Goal: Task Accomplishment & Management: Complete application form

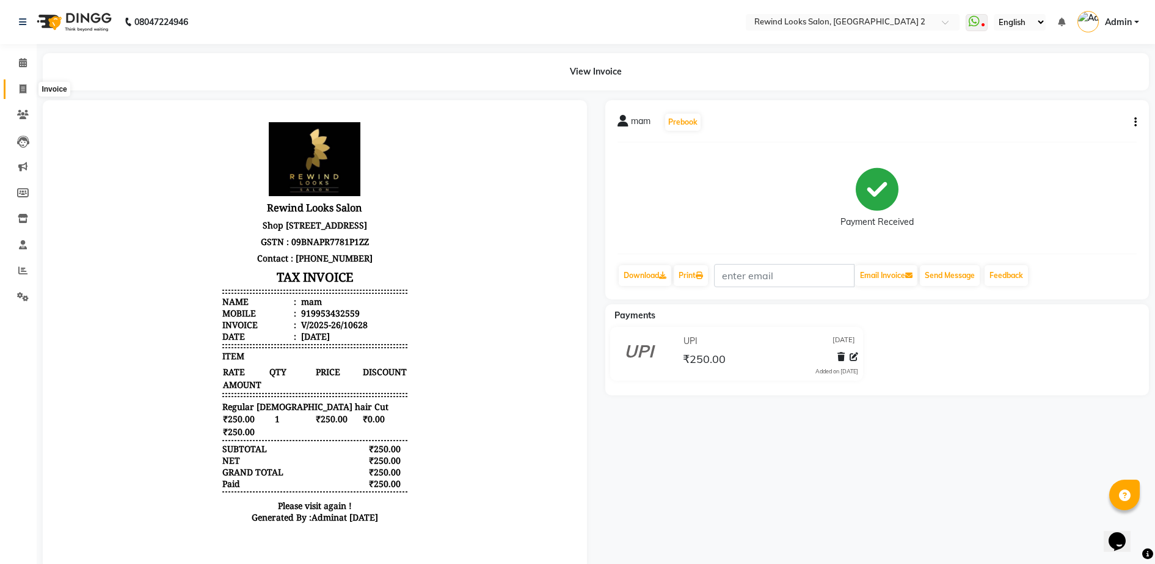
click at [17, 90] on span at bounding box center [22, 89] width 21 height 14
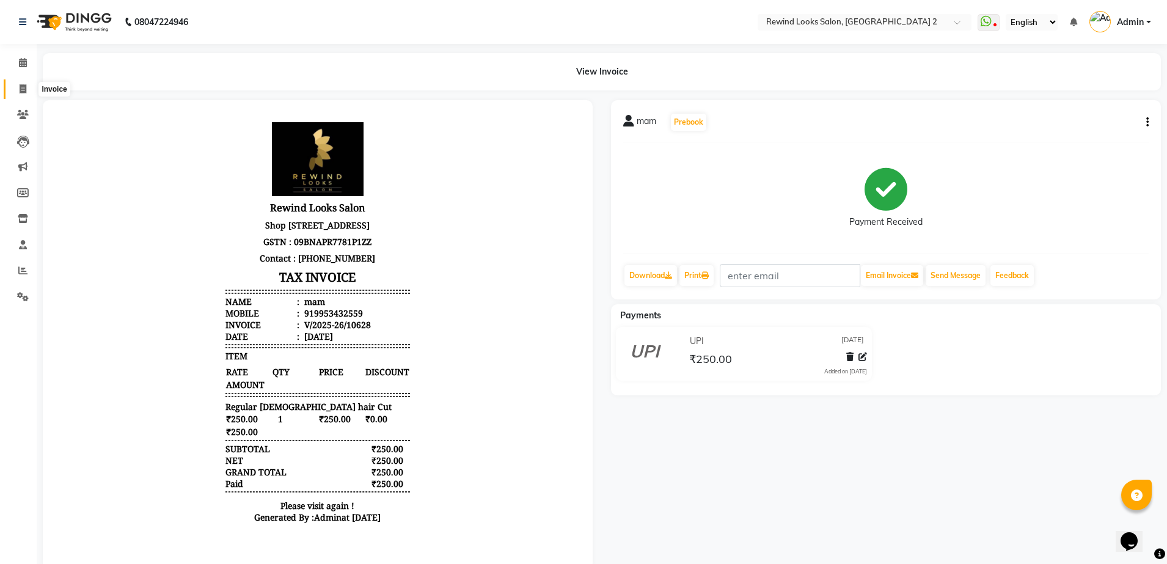
select select "4640"
select select "service"
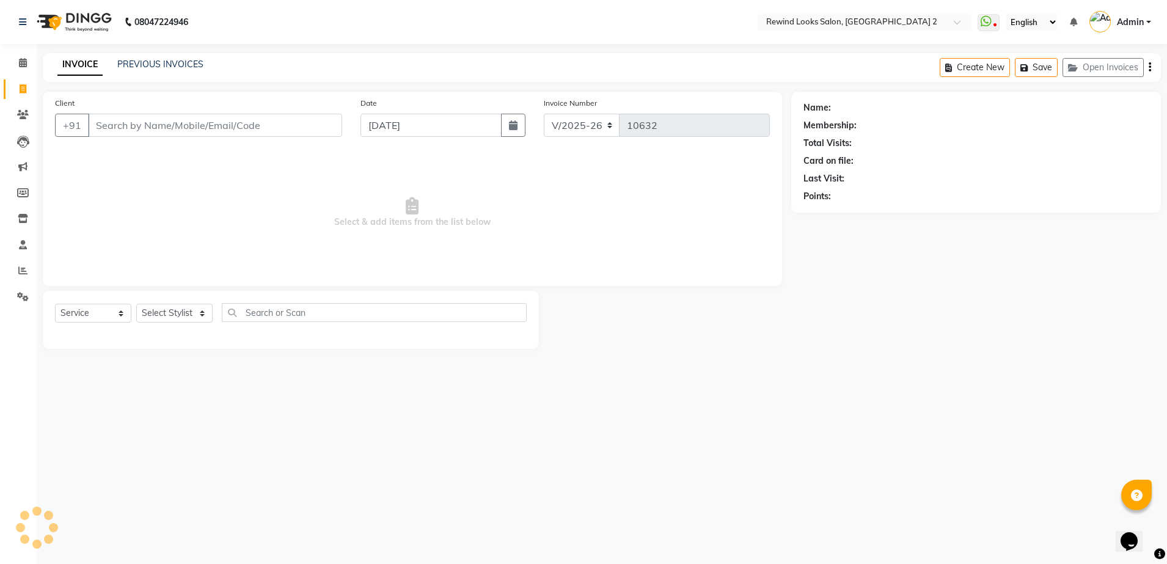
select select "27076"
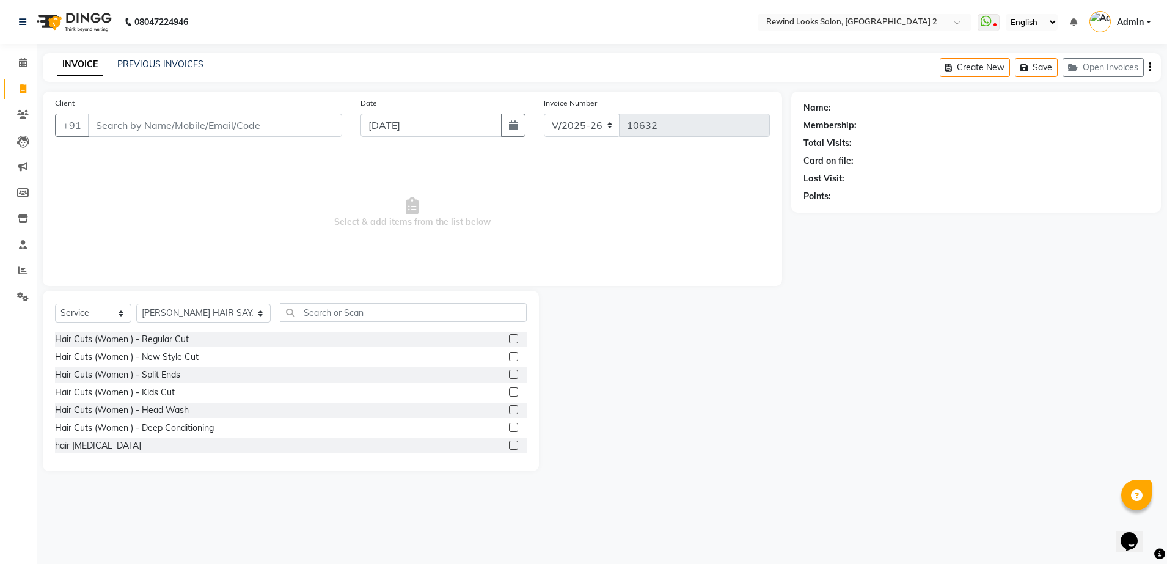
click at [118, 122] on input "Client" at bounding box center [215, 125] width 254 height 23
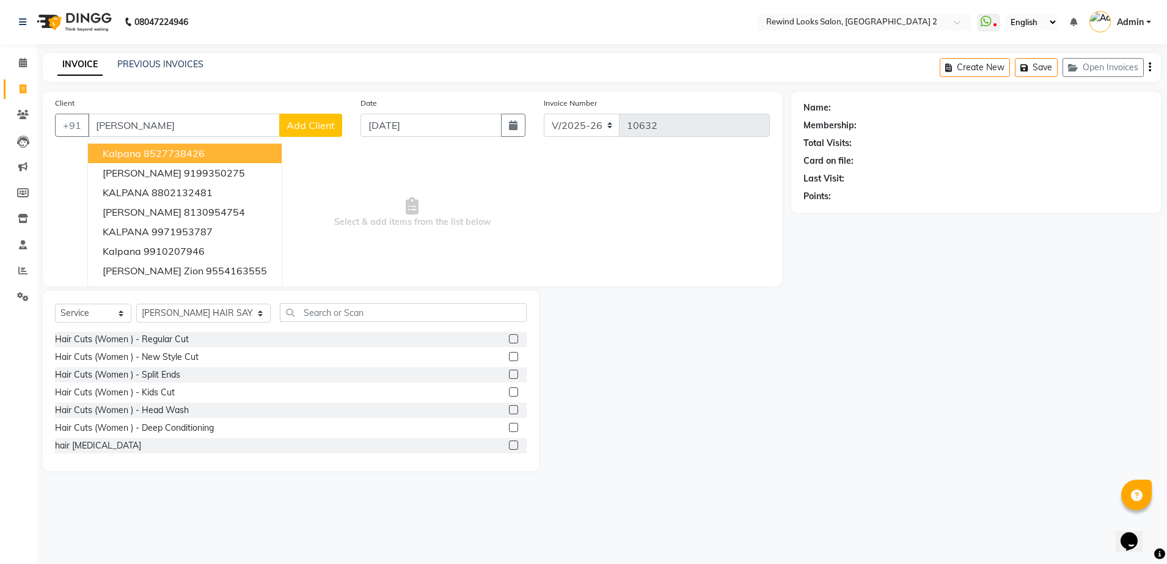
click at [140, 158] on span "kalpana" at bounding box center [122, 153] width 38 height 12
type input "8527738426"
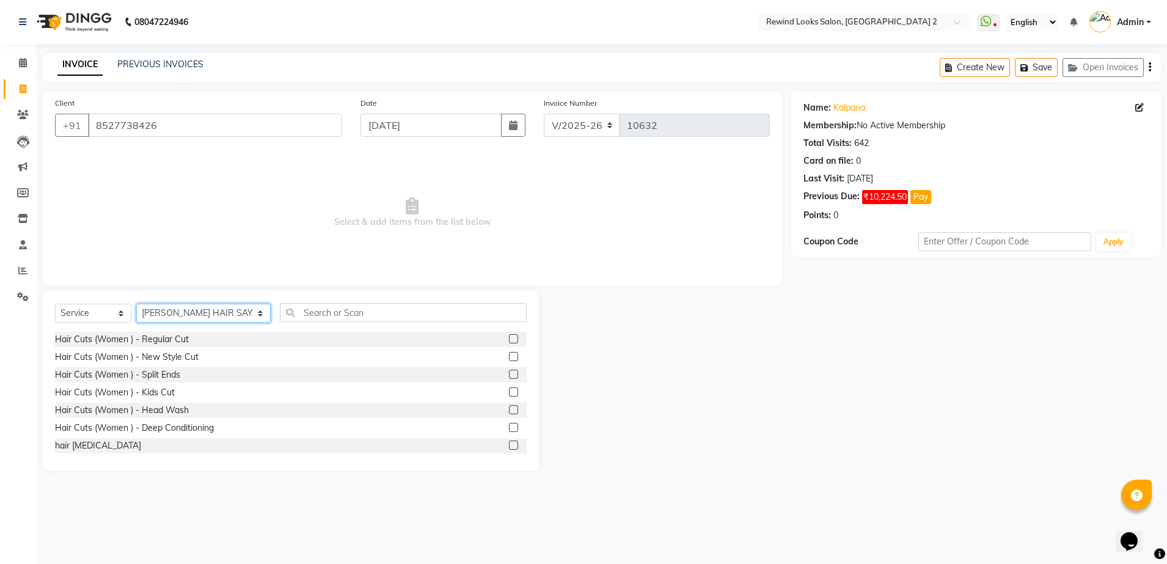
click at [191, 321] on select "Select Stylist [PERSON_NAME] aayat ADMIN Alfad hair Casa Ali Hair [PERSON_NAME]…" at bounding box center [203, 313] width 134 height 19
select select "58106"
click at [136, 304] on select "Select Stylist [PERSON_NAME] aayat ADMIN Alfad hair Casa Ali Hair [PERSON_NAME]…" at bounding box center [203, 313] width 134 height 19
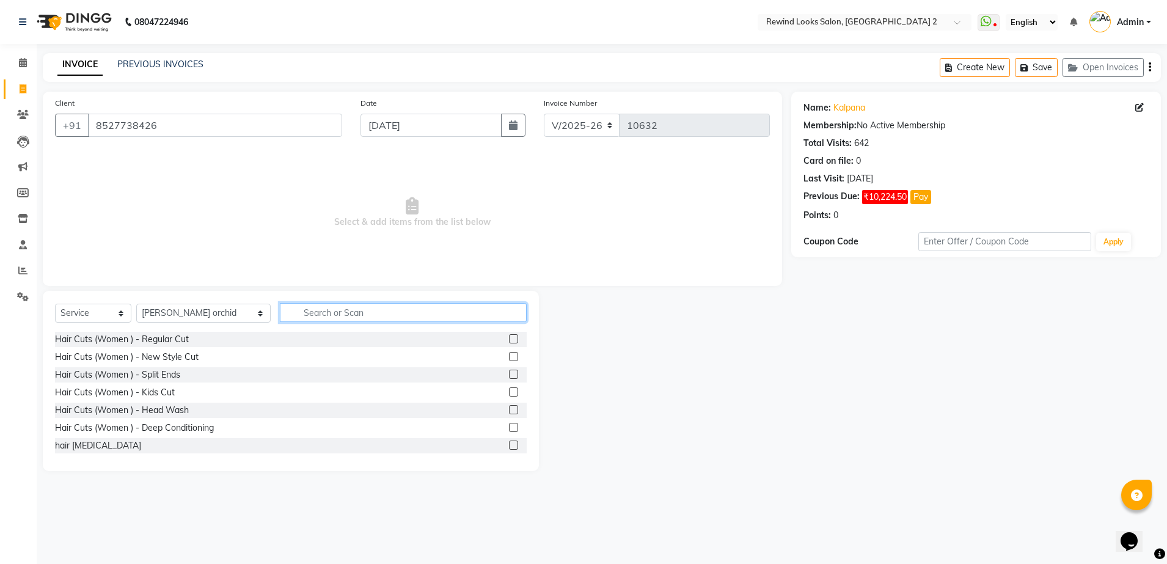
click at [283, 314] on input "text" at bounding box center [403, 312] width 247 height 19
type input "thre"
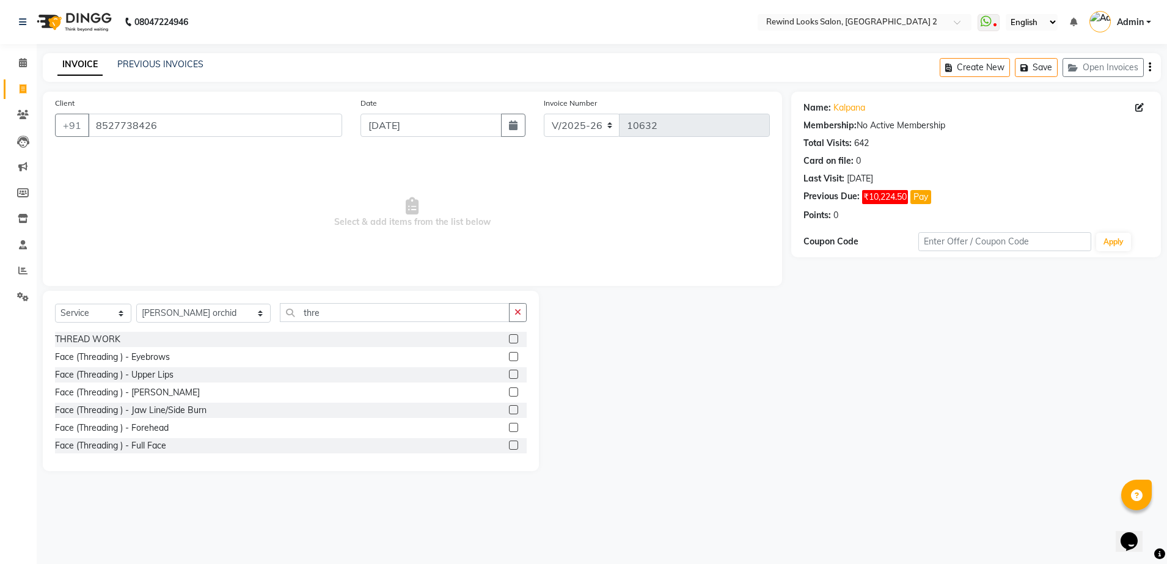
click at [509, 338] on label at bounding box center [513, 338] width 9 height 9
click at [509, 338] on input "checkbox" at bounding box center [513, 339] width 8 height 8
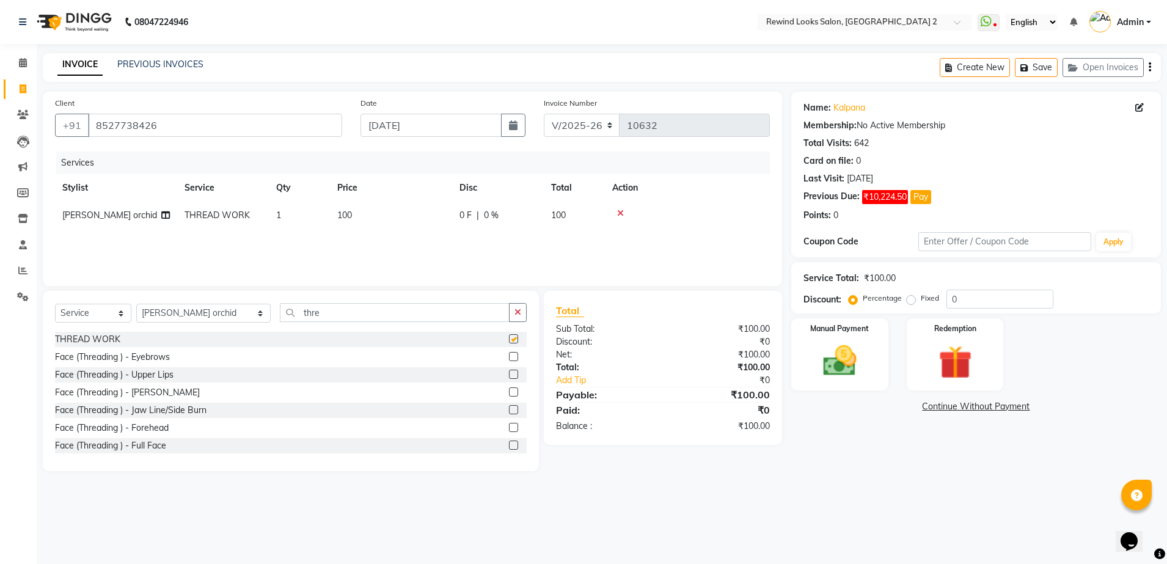
checkbox input "false"
click at [382, 217] on td "100" at bounding box center [391, 215] width 122 height 27
select select "58106"
click at [420, 219] on input "100" at bounding box center [448, 218] width 107 height 19
type input "1"
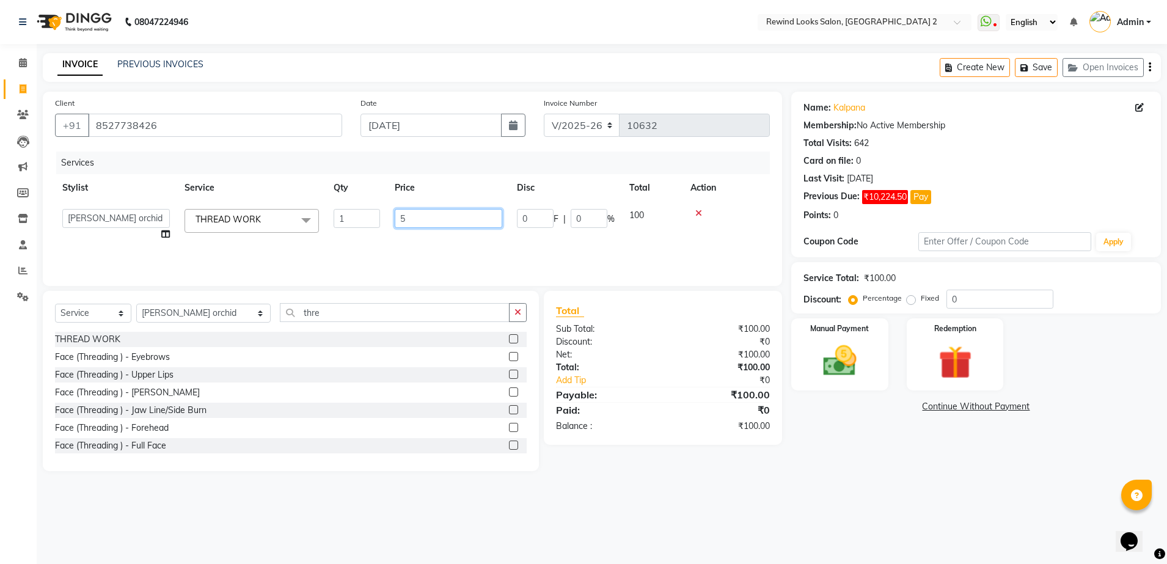
type input "50"
click at [534, 255] on div "Services Stylist Service Qty Price Disc Total Action [PERSON_NAME] orchid THREA…" at bounding box center [412, 212] width 715 height 122
click at [807, 363] on div "Manual Payment" at bounding box center [839, 354] width 101 height 75
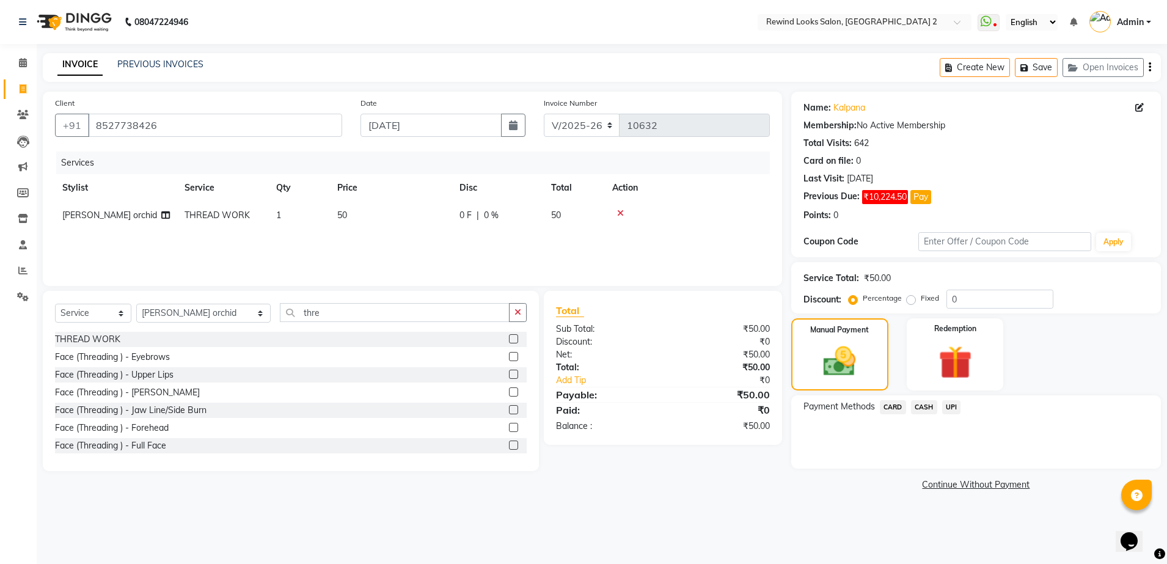
click at [956, 407] on span "UPI" at bounding box center [951, 407] width 19 height 14
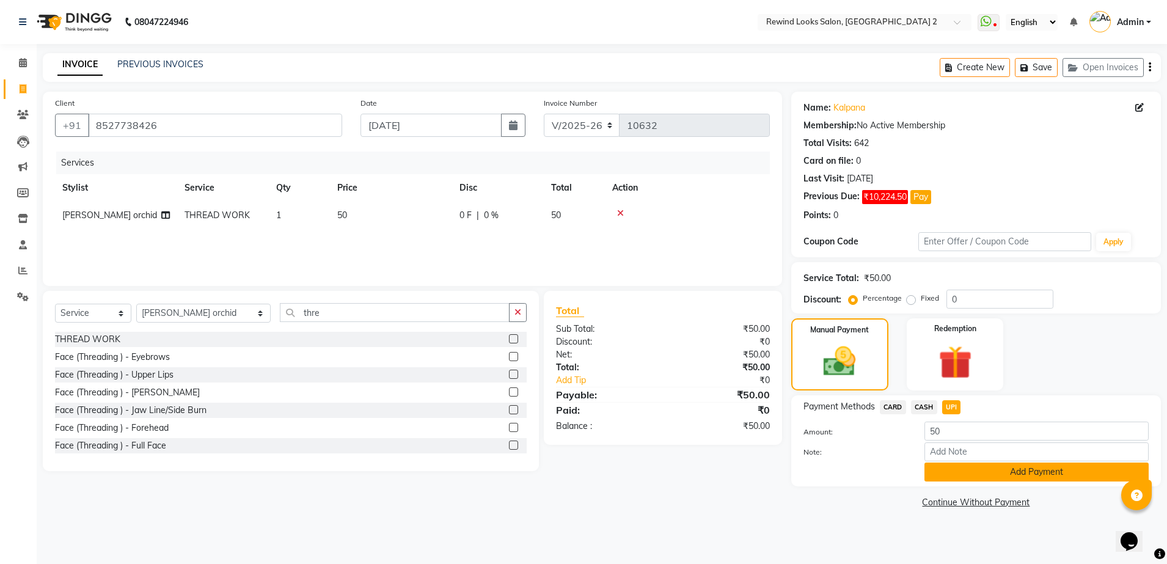
click at [967, 474] on button "Add Payment" at bounding box center [1036, 471] width 224 height 19
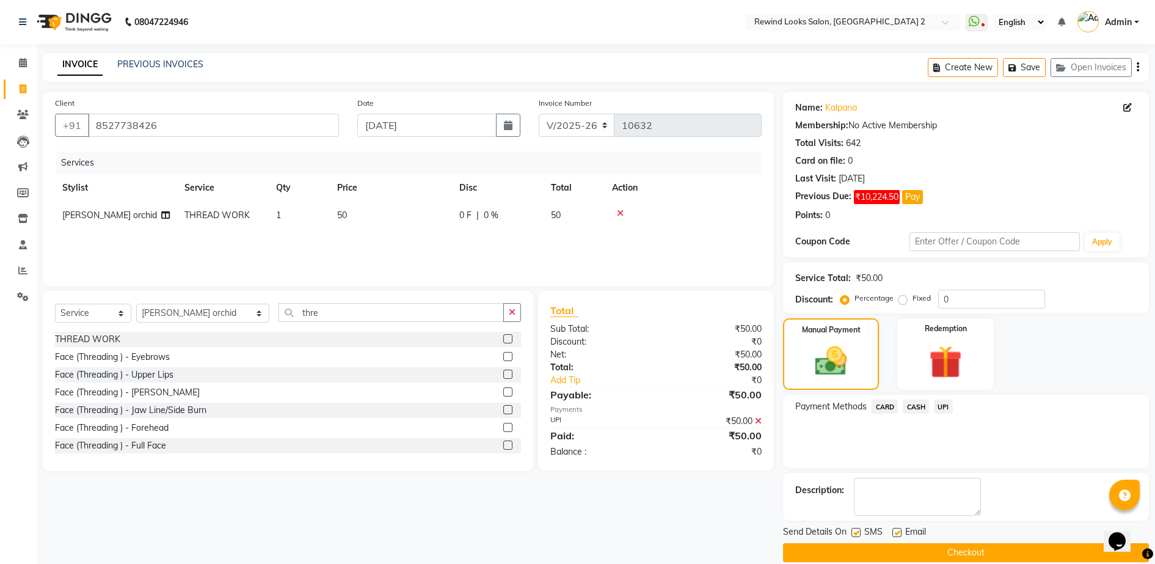
click at [971, 550] on button "Checkout" at bounding box center [966, 552] width 366 height 19
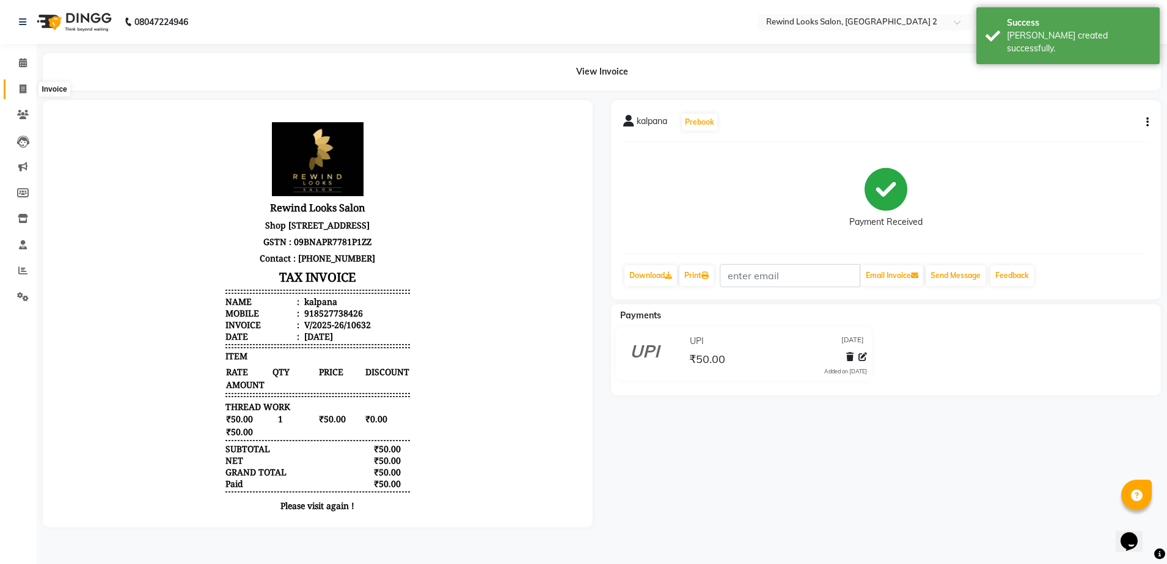
click at [21, 92] on icon at bounding box center [23, 88] width 7 height 9
select select "service"
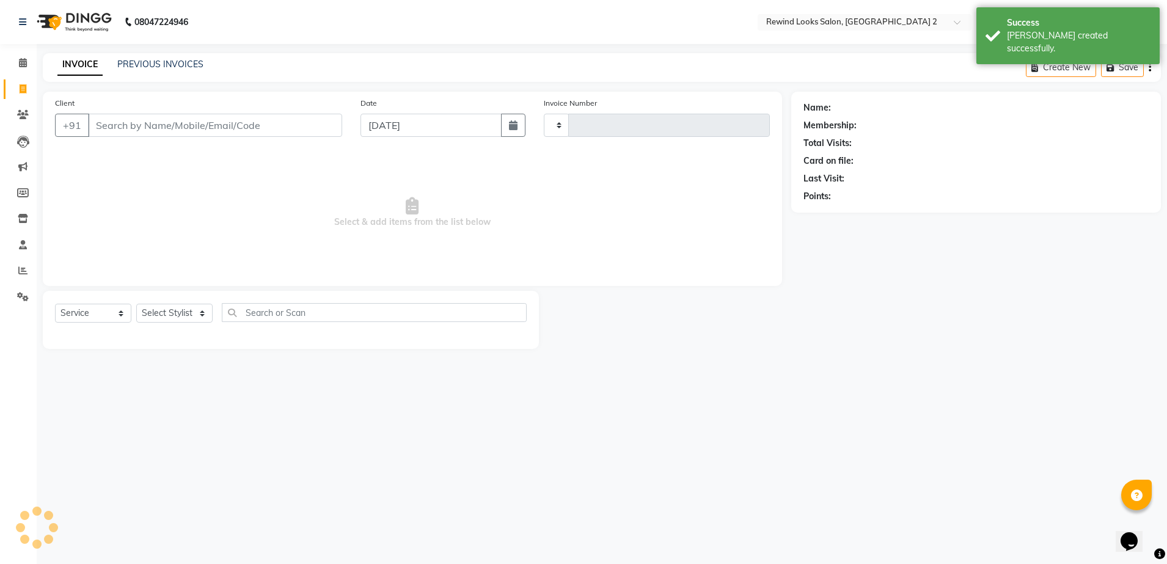
type input "10633"
select select "4640"
select select "27076"
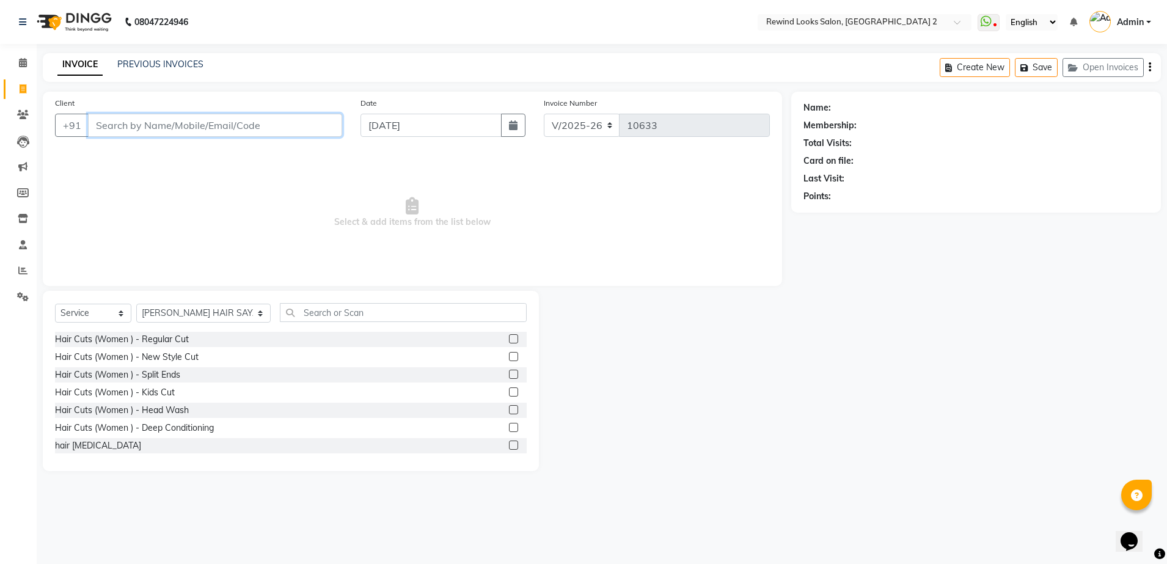
click at [118, 126] on input "Client" at bounding box center [215, 125] width 254 height 23
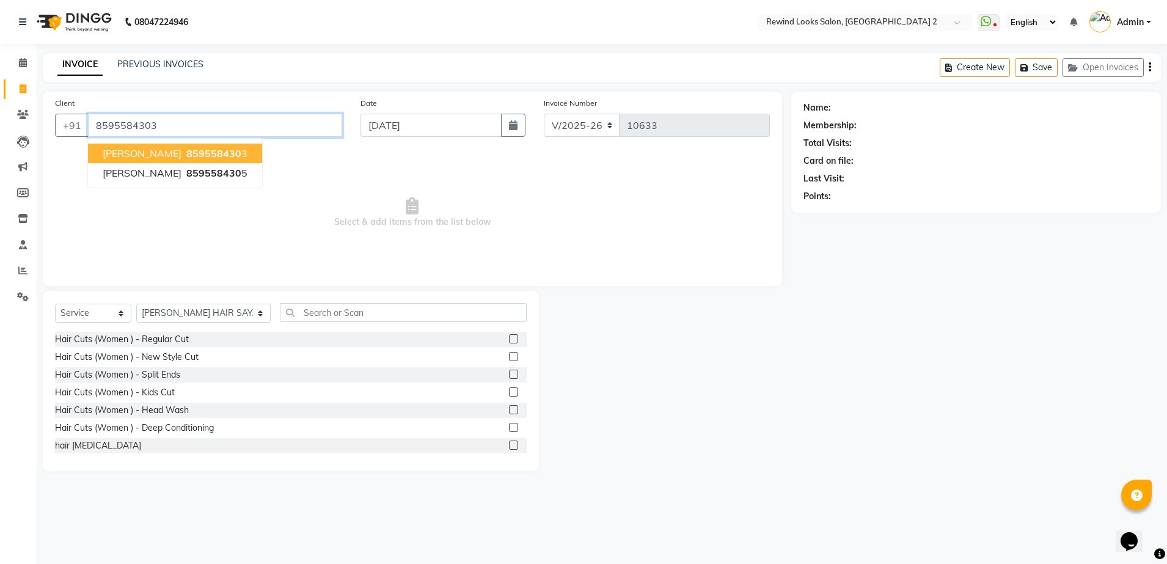
type input "8595584303"
click at [129, 156] on span "[PERSON_NAME]" at bounding box center [142, 153] width 79 height 12
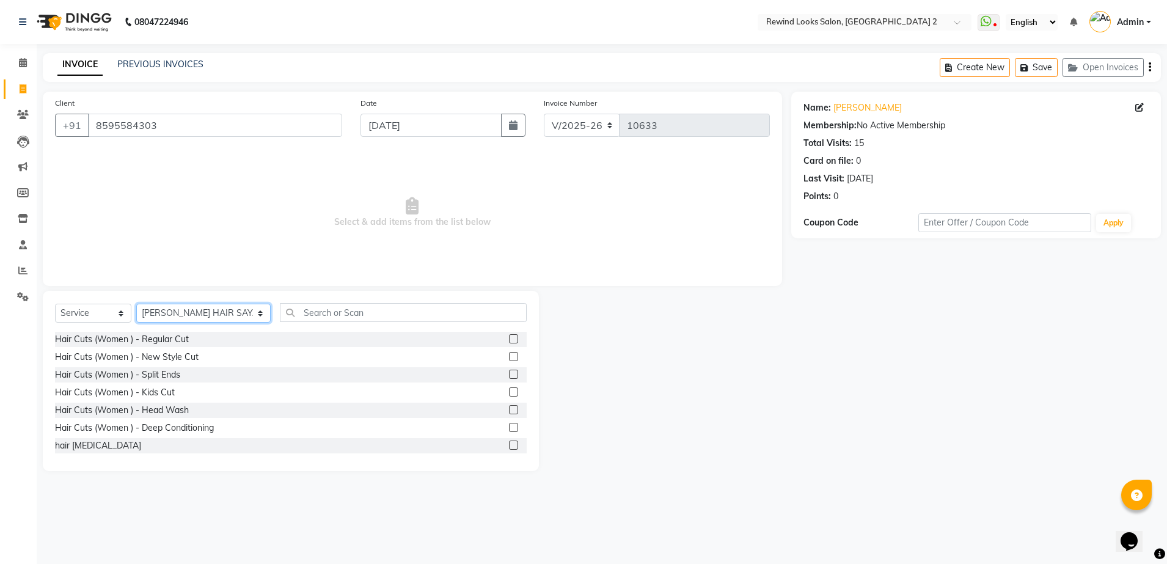
click at [159, 313] on select "Select Stylist [PERSON_NAME] aayat ADMIN Alfad hair Casa Ali Hair [PERSON_NAME]…" at bounding box center [203, 313] width 134 height 19
select select "34649"
click at [136, 304] on select "Select Stylist [PERSON_NAME] aayat ADMIN Alfad hair Casa Ali Hair [PERSON_NAME]…" at bounding box center [203, 313] width 134 height 19
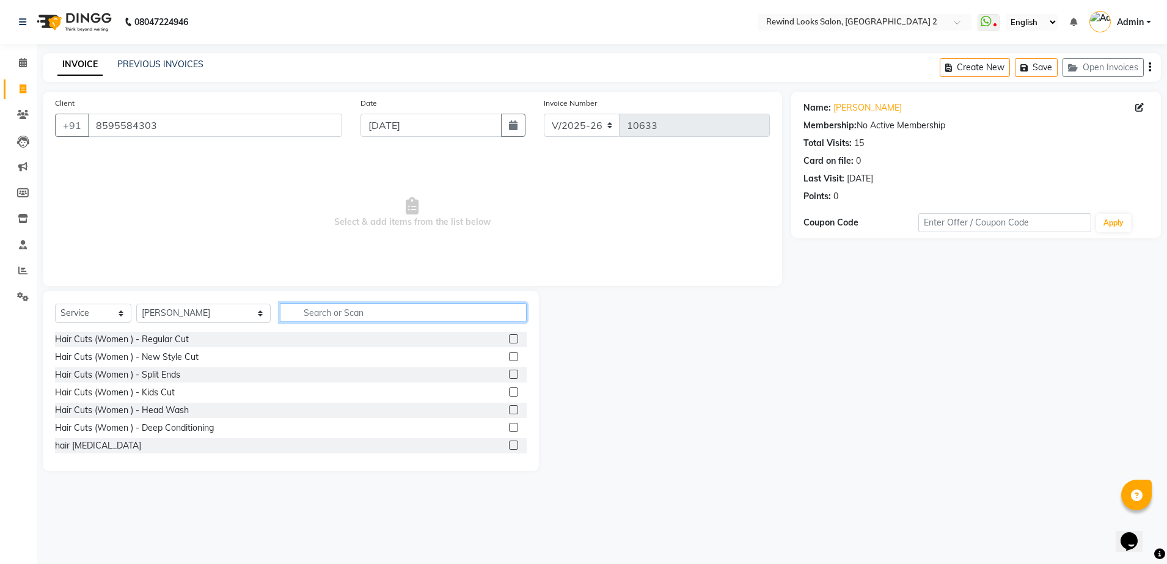
click at [291, 318] on input "text" at bounding box center [403, 312] width 247 height 19
click at [280, 313] on input "text" at bounding box center [403, 312] width 247 height 19
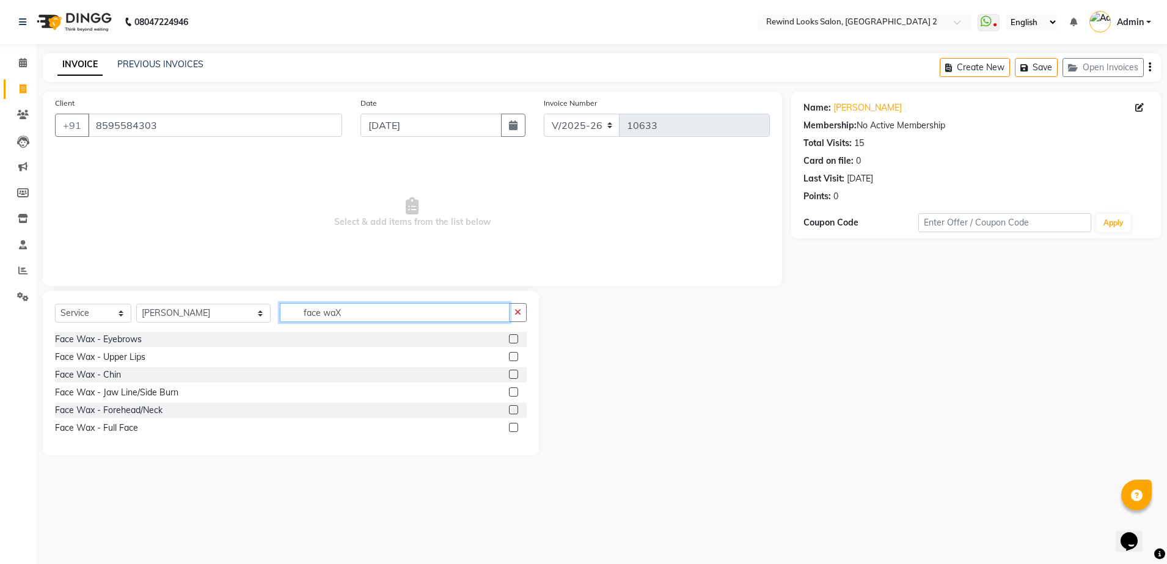
type input "face waX"
click at [514, 388] on label at bounding box center [513, 391] width 9 height 9
click at [514, 388] on input "checkbox" at bounding box center [513, 392] width 8 height 8
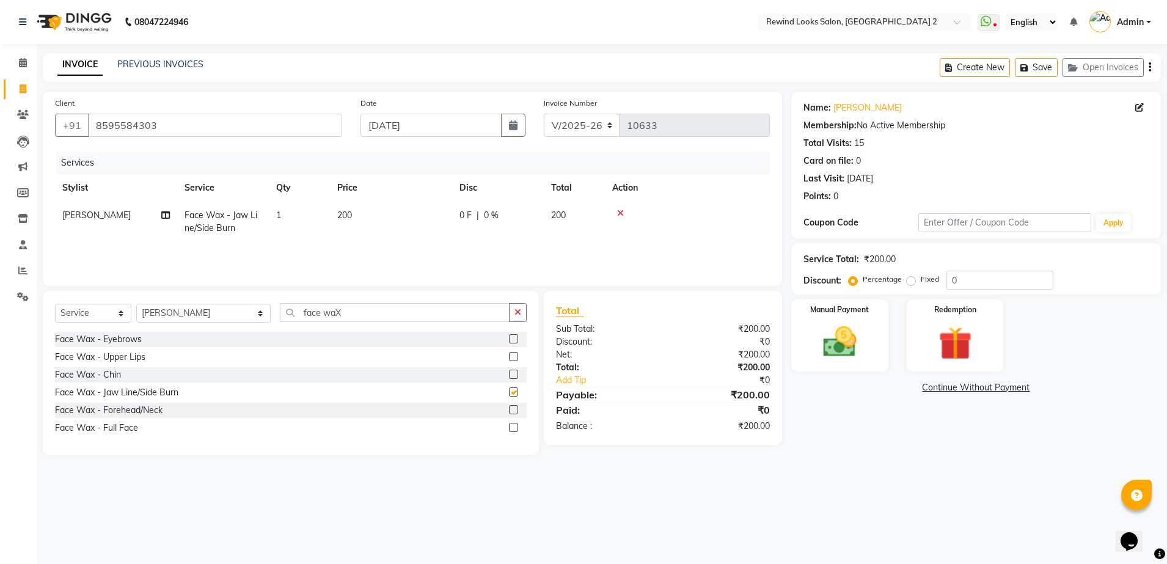
checkbox input "false"
click at [515, 425] on label at bounding box center [513, 427] width 9 height 9
click at [515, 425] on input "checkbox" at bounding box center [513, 428] width 8 height 8
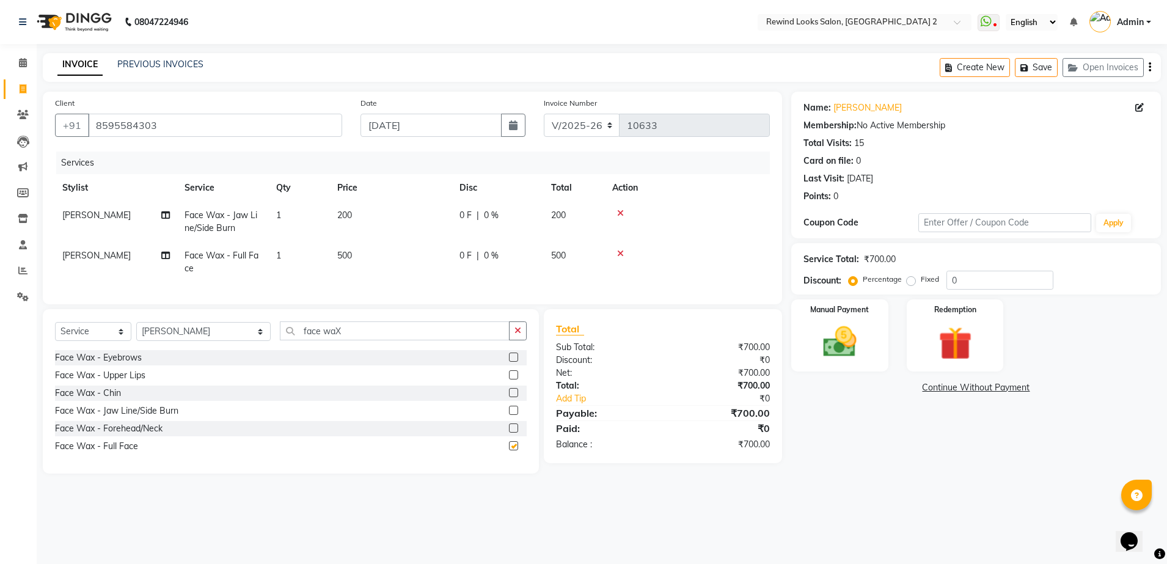
checkbox input "false"
click at [617, 212] on icon at bounding box center [620, 213] width 7 height 9
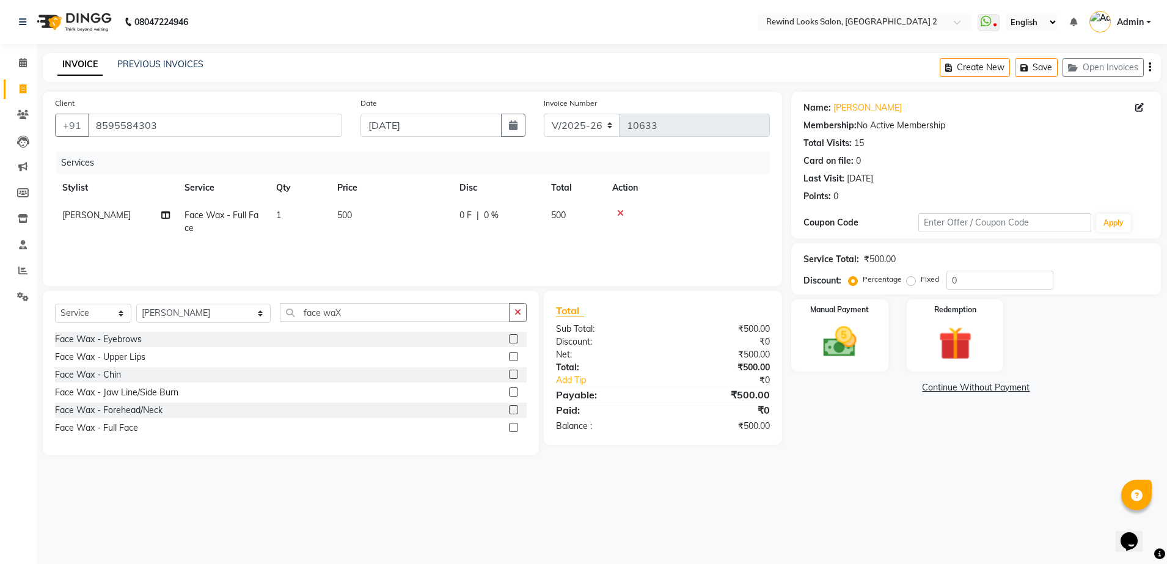
click at [367, 208] on td "500" at bounding box center [391, 222] width 122 height 40
select select "34649"
click at [431, 214] on input "500" at bounding box center [448, 218] width 107 height 19
type input "5"
type input "570"
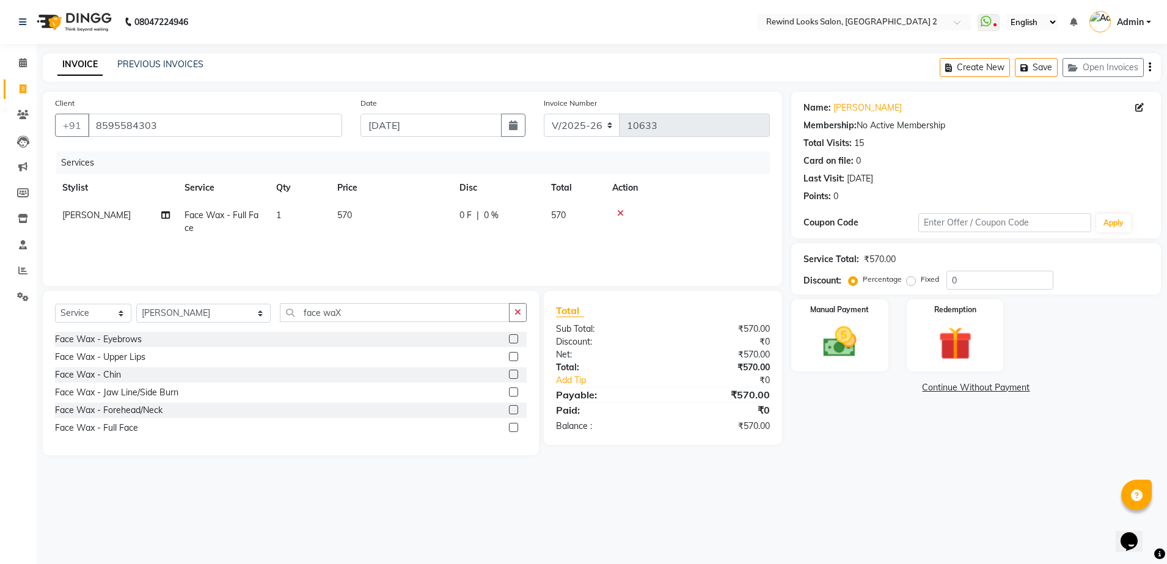
click at [528, 249] on div "Services Stylist Service Qty Price Disc Total Action [PERSON_NAME] Face Wax - F…" at bounding box center [412, 212] width 715 height 122
click at [832, 354] on img at bounding box center [839, 342] width 57 height 40
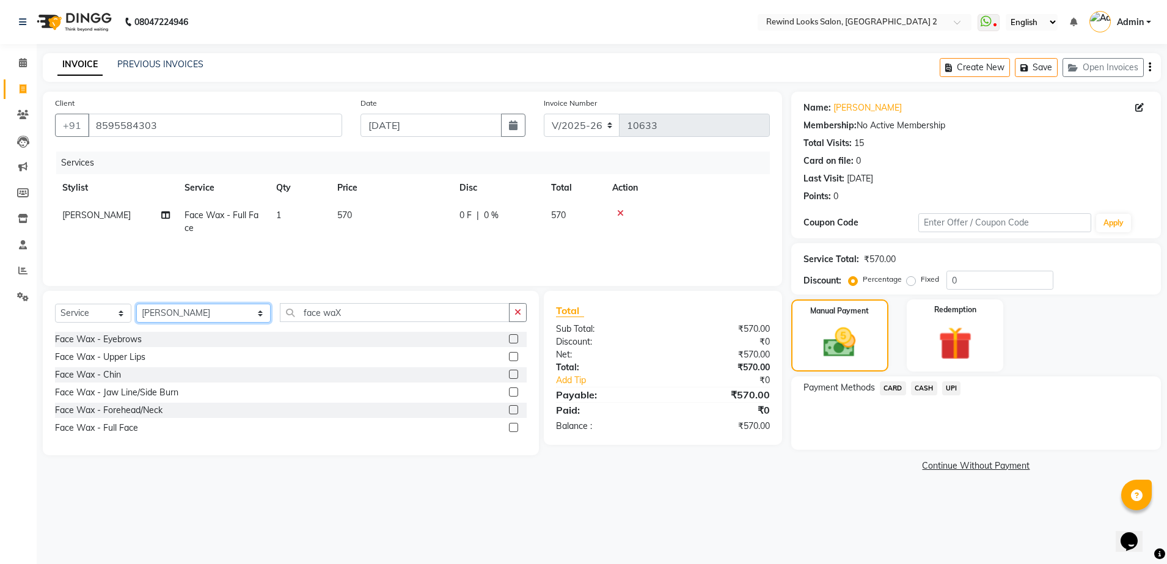
click at [184, 317] on select "Select Stylist [PERSON_NAME] aayat ADMIN Alfad hair Casa Ali Hair [PERSON_NAME]…" at bounding box center [203, 313] width 134 height 19
click at [176, 321] on select "Select Stylist [PERSON_NAME] aayat ADMIN Alfad hair Casa Ali Hair [PERSON_NAME]…" at bounding box center [203, 313] width 134 height 19
select select "43008"
click at [136, 304] on select "Select Stylist [PERSON_NAME] aayat ADMIN Alfad hair Casa Ali Hair [PERSON_NAME]…" at bounding box center [203, 313] width 134 height 19
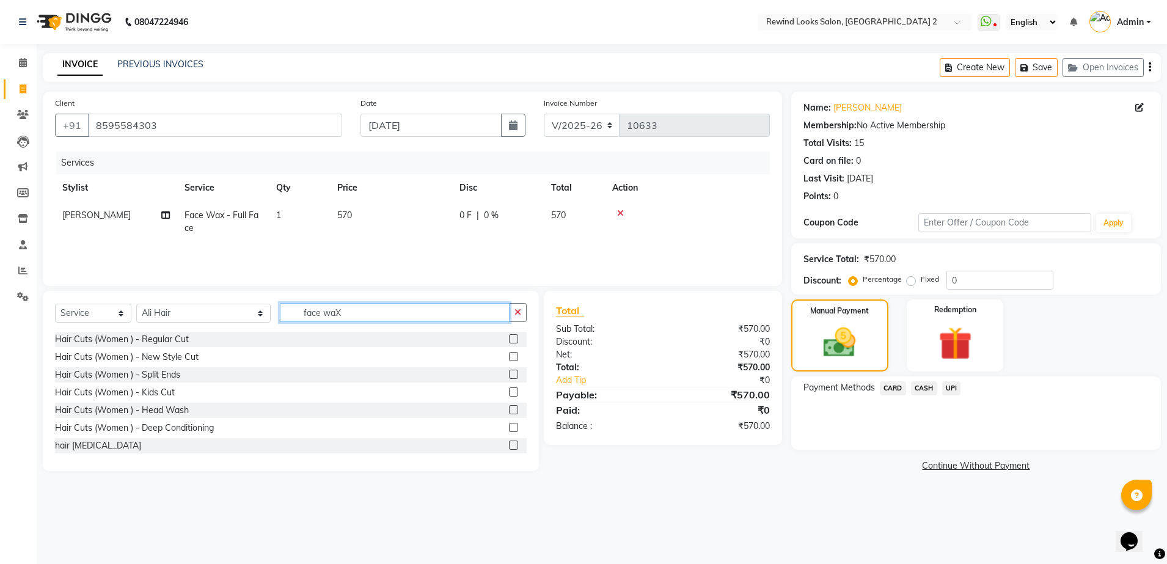
click at [331, 316] on input "face waX" at bounding box center [395, 312] width 230 height 19
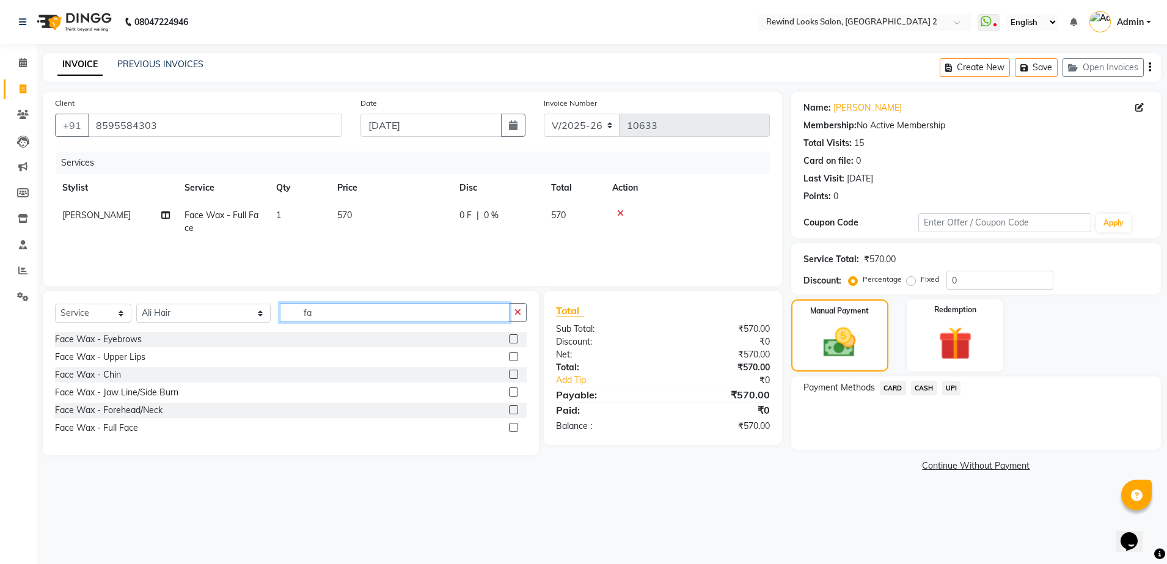
type input "f"
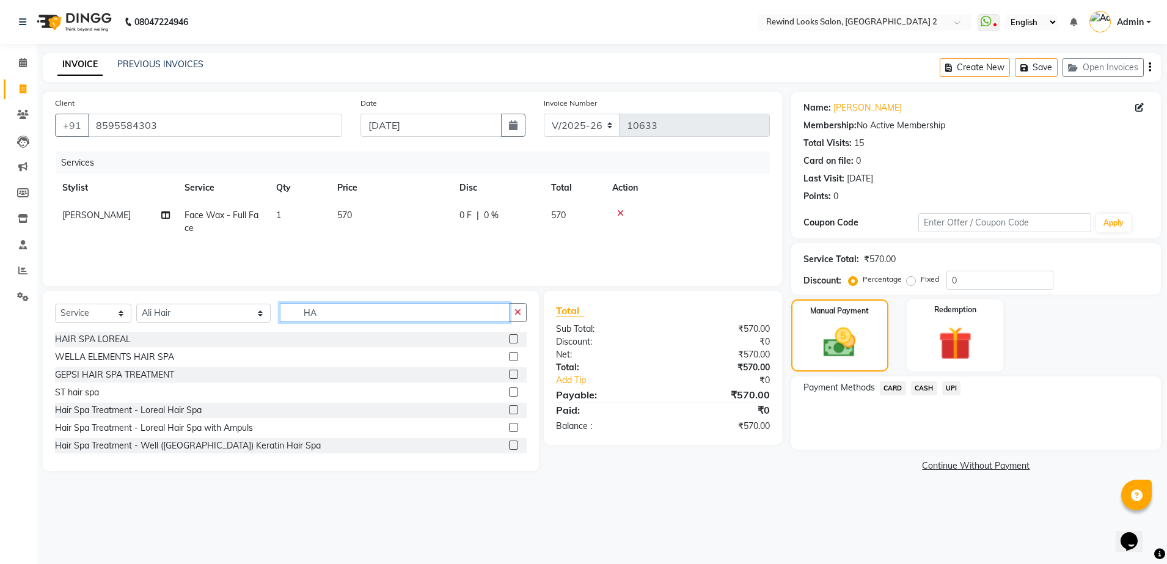
type input "H"
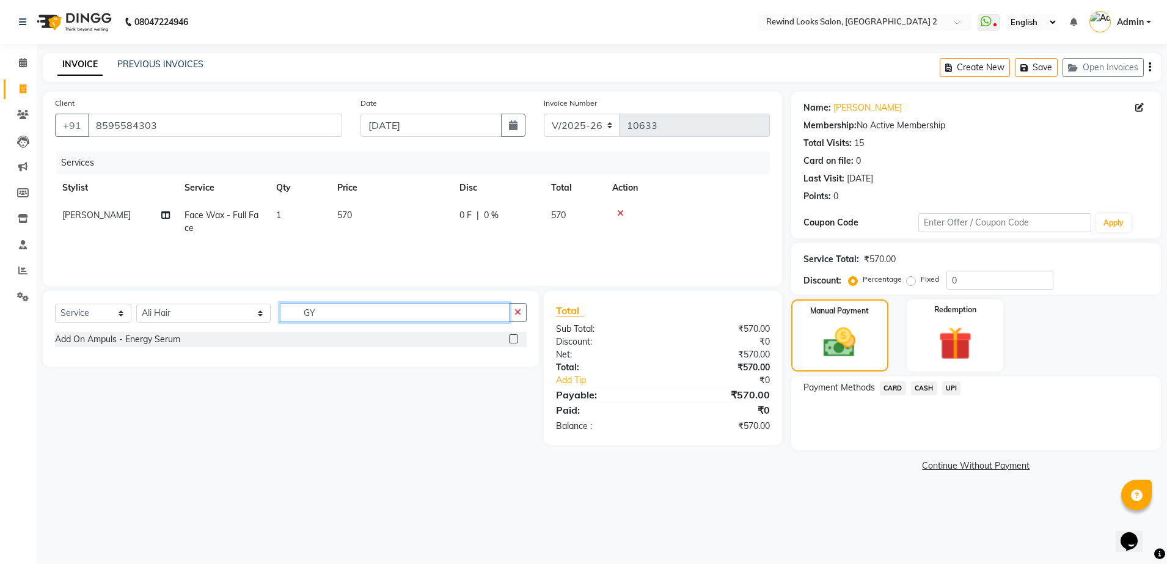
type input "G"
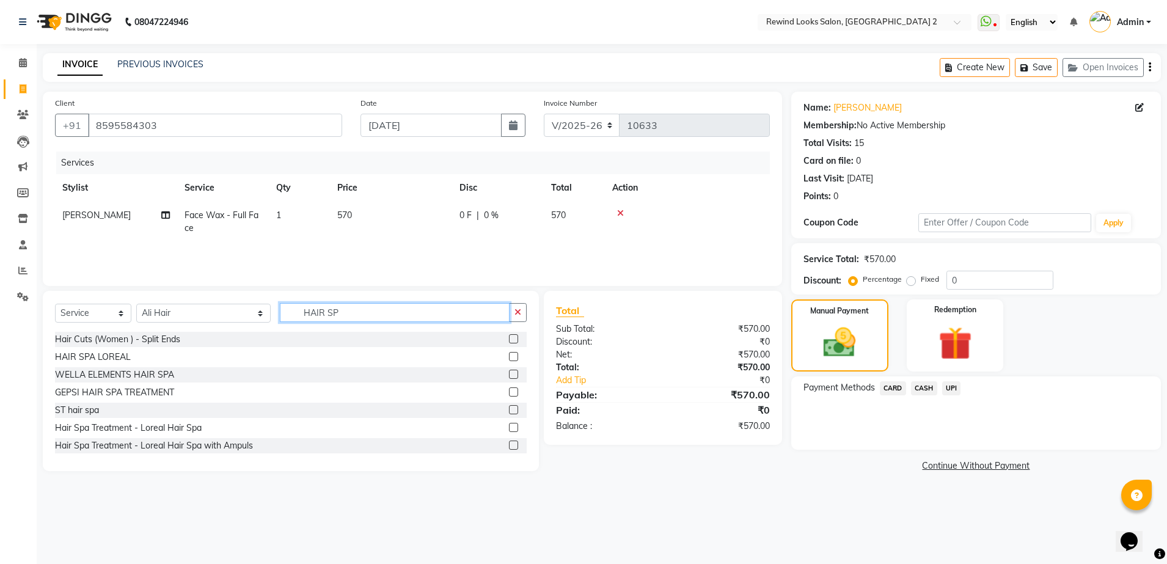
type input "HAIR SP"
click at [509, 390] on label at bounding box center [513, 391] width 9 height 9
click at [509, 390] on input "checkbox" at bounding box center [513, 392] width 8 height 8
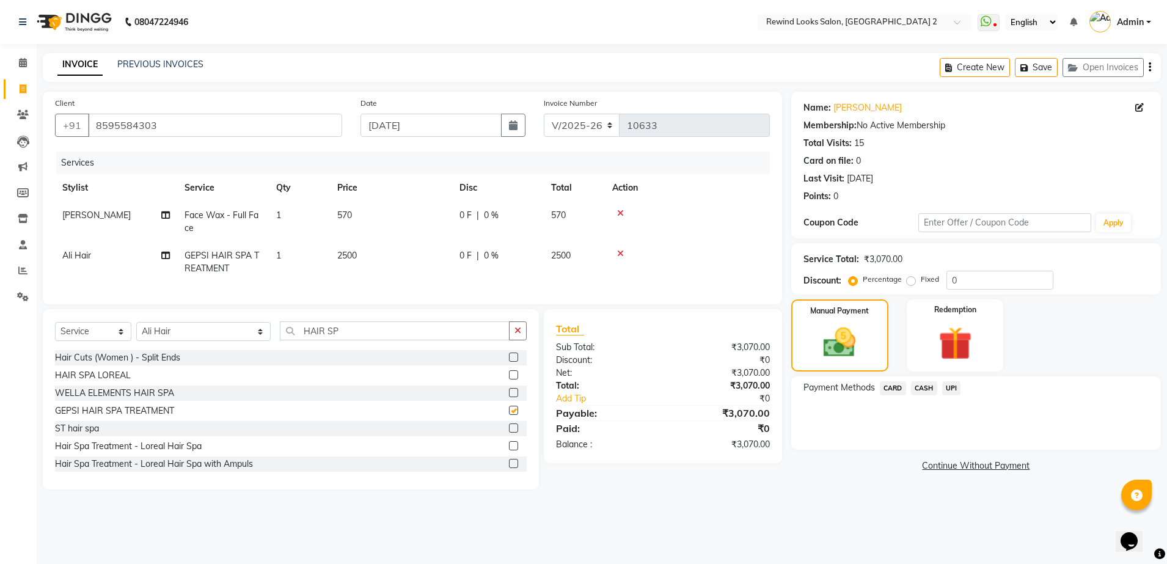
checkbox input "false"
click at [409, 258] on td "2500" at bounding box center [391, 262] width 122 height 40
select select "43008"
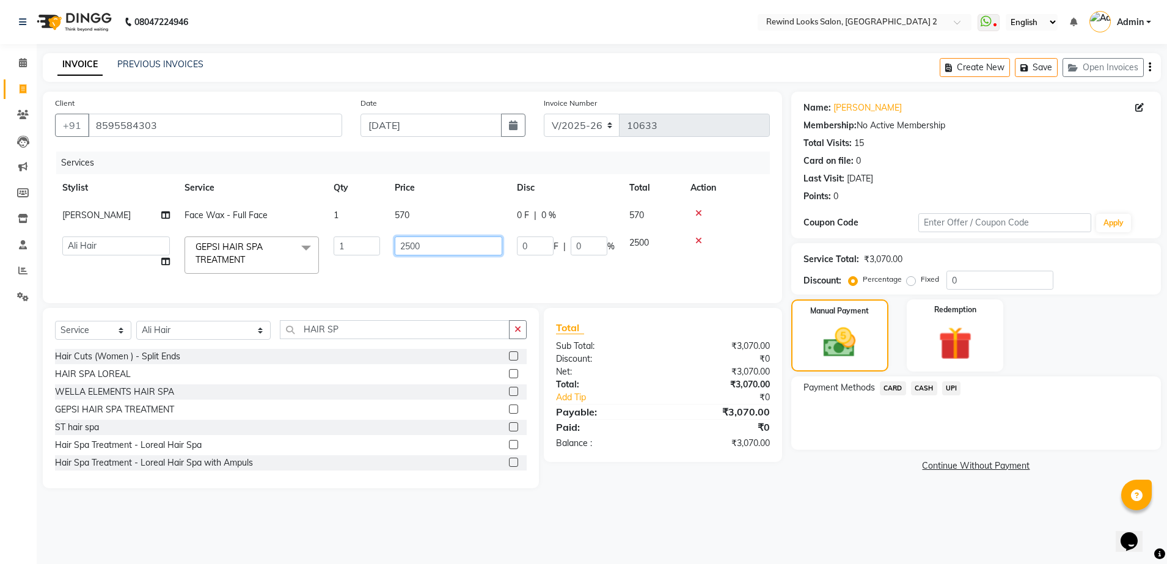
click at [440, 248] on input "2500" at bounding box center [448, 245] width 107 height 19
type input "2800"
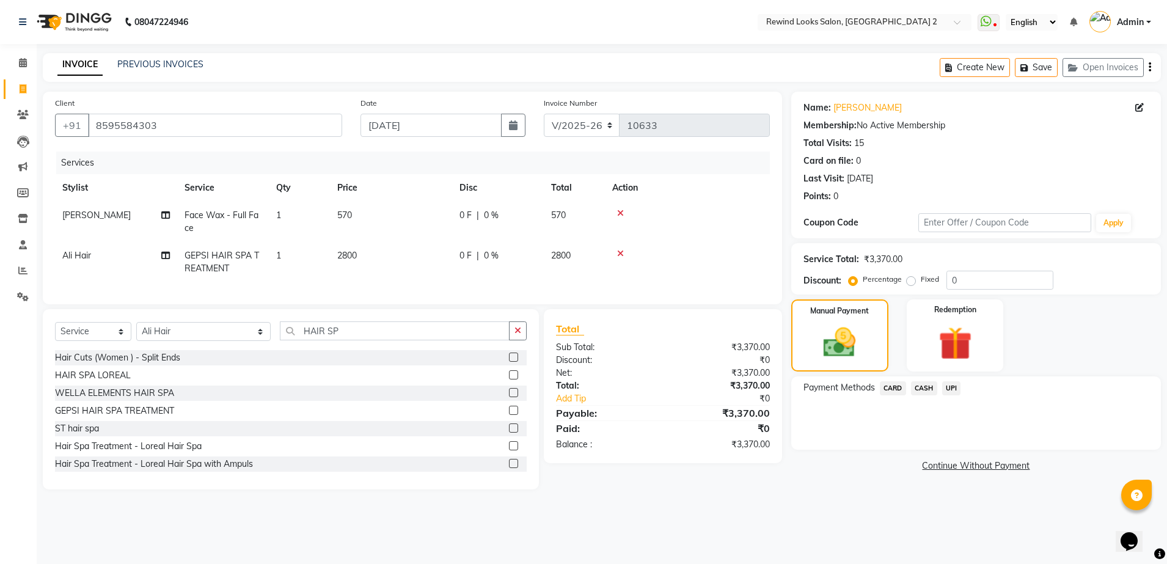
click at [762, 304] on div "Client [PHONE_NUMBER] Date [DATE] Invoice Number V/2025 V/[PHONE_NUMBER] Servic…" at bounding box center [412, 198] width 739 height 213
click at [946, 389] on span "UPI" at bounding box center [951, 388] width 19 height 14
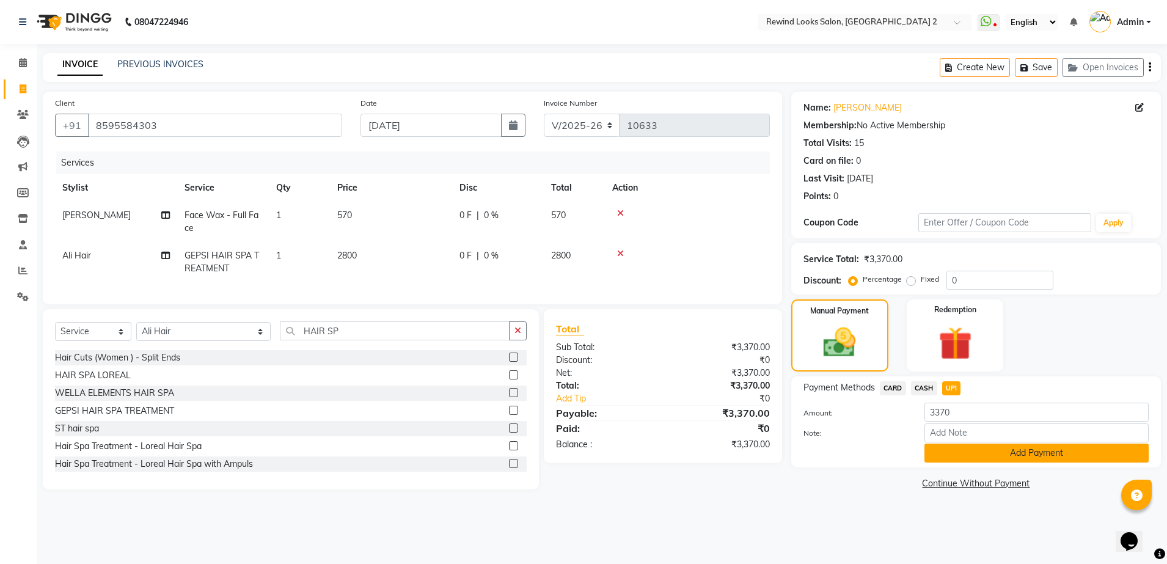
click at [968, 455] on button "Add Payment" at bounding box center [1036, 452] width 224 height 19
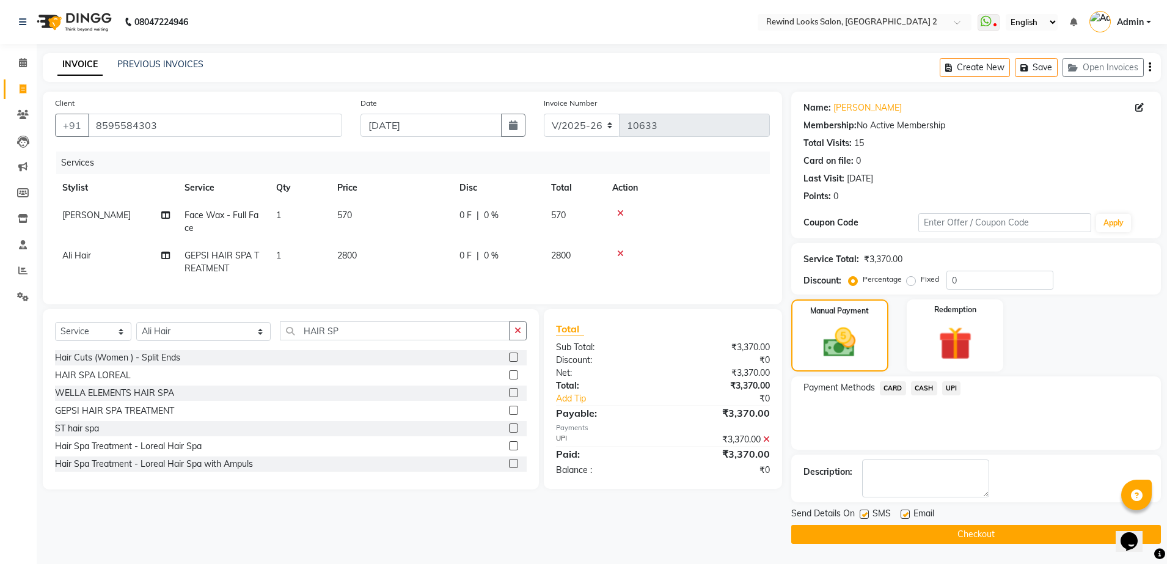
click at [956, 534] on button "Checkout" at bounding box center [976, 534] width 370 height 19
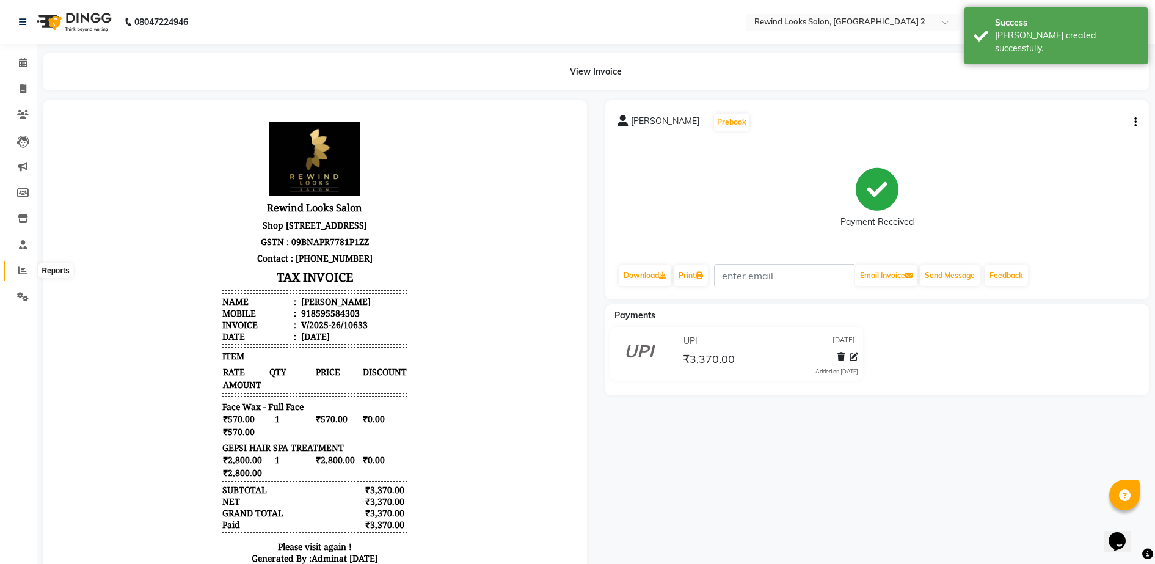
click at [18, 269] on icon at bounding box center [22, 270] width 9 height 9
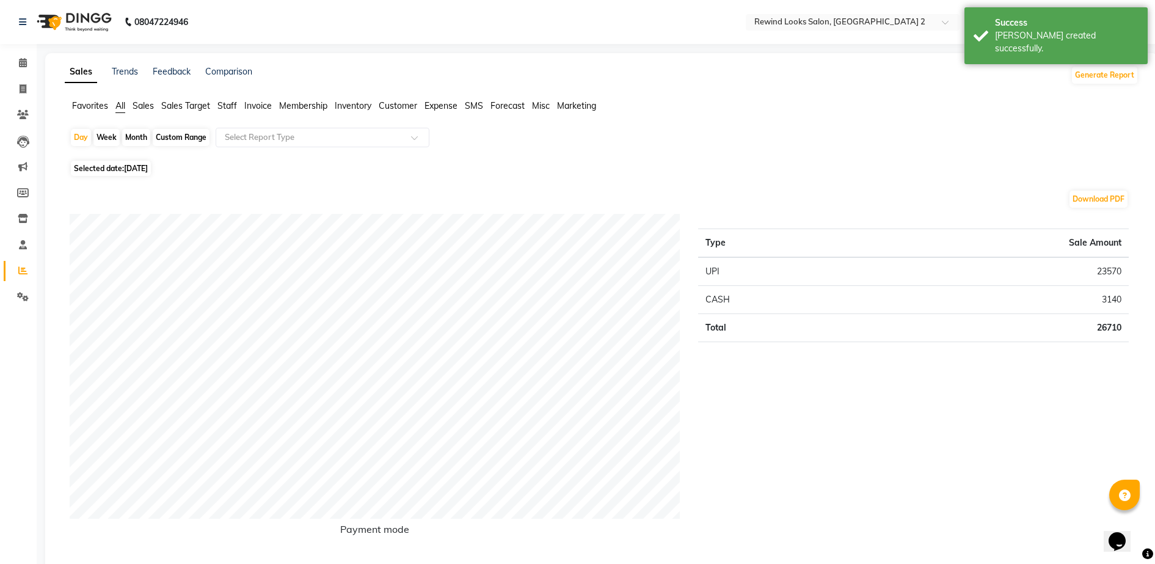
click at [227, 106] on span "Staff" at bounding box center [227, 105] width 20 height 11
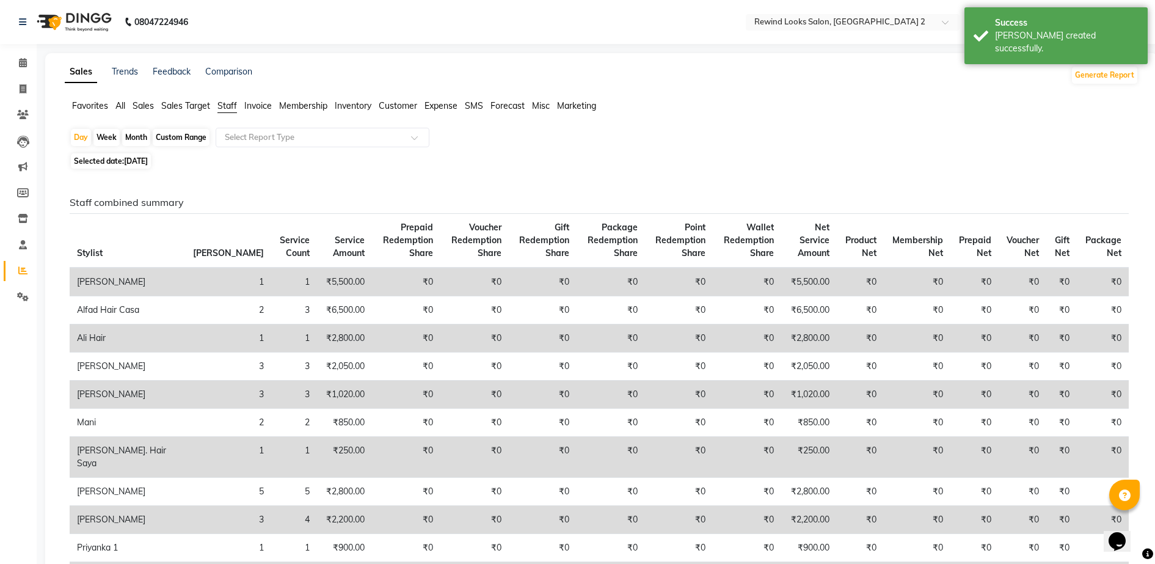
click at [127, 136] on div "Month" at bounding box center [136, 137] width 28 height 17
select select "10"
select select "2025"
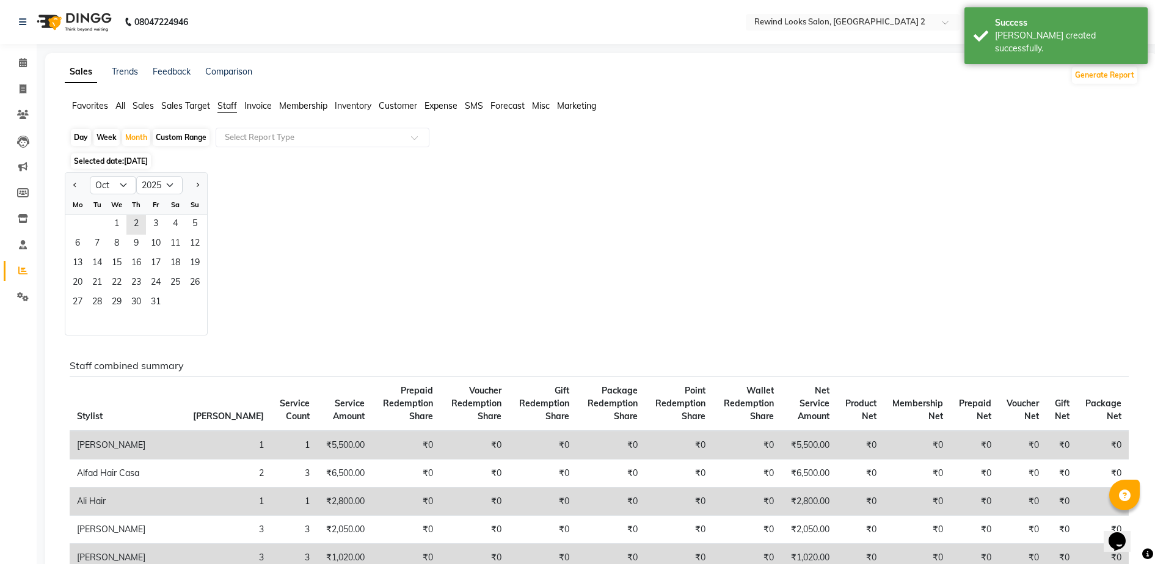
click at [81, 180] on div at bounding box center [77, 185] width 24 height 20
click at [77, 180] on button "Previous month" at bounding box center [75, 185] width 10 height 20
select select "9"
click at [86, 222] on span "1" at bounding box center [78, 225] width 20 height 20
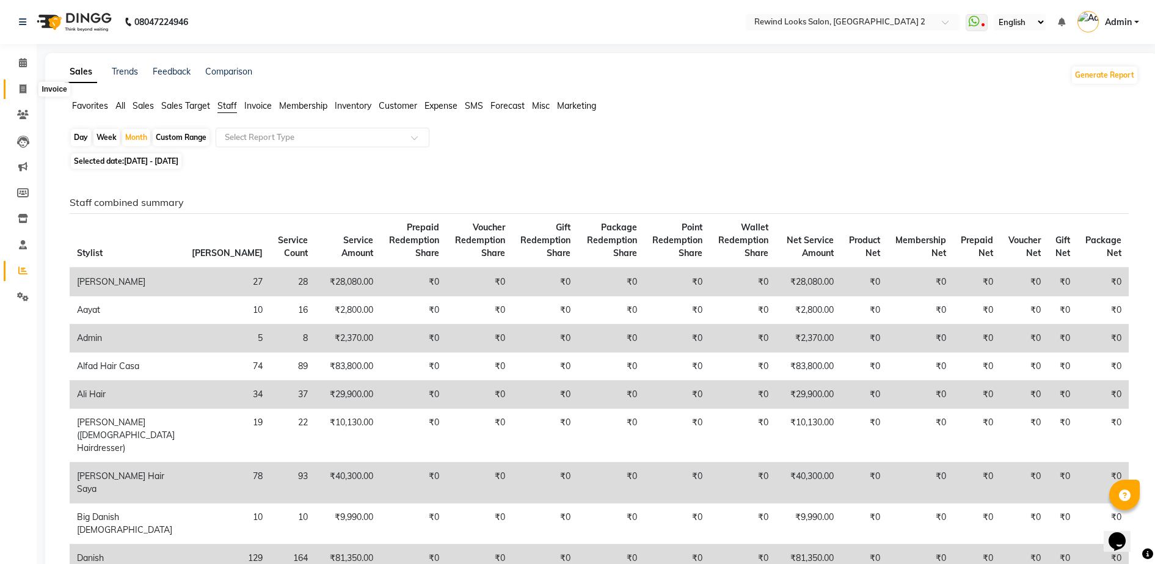
click at [17, 88] on span at bounding box center [22, 89] width 21 height 14
select select "service"
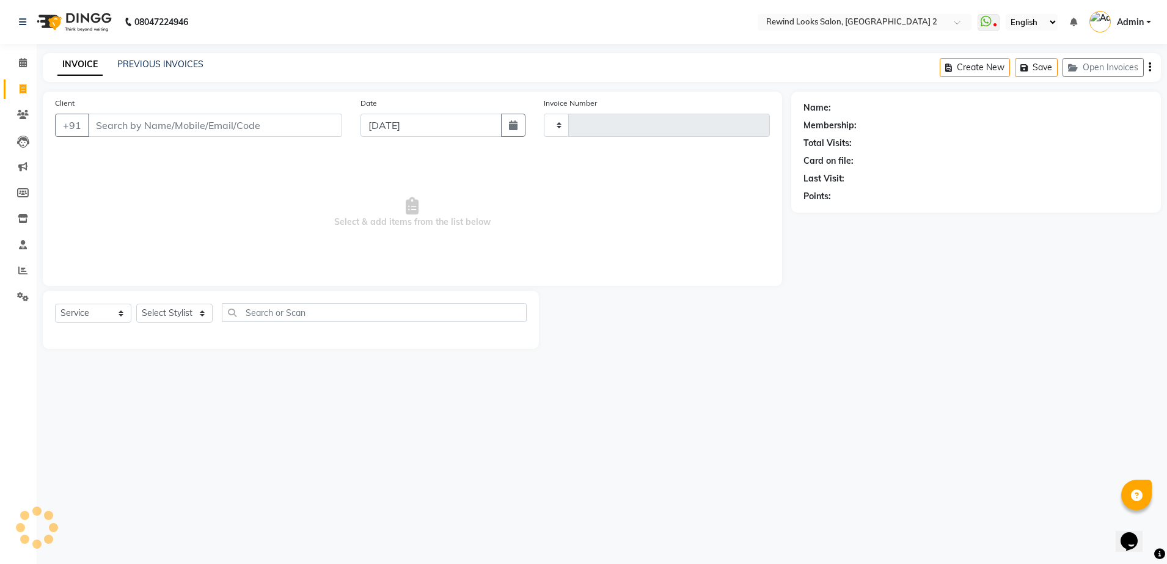
type input "10634"
select select "4640"
select select "27076"
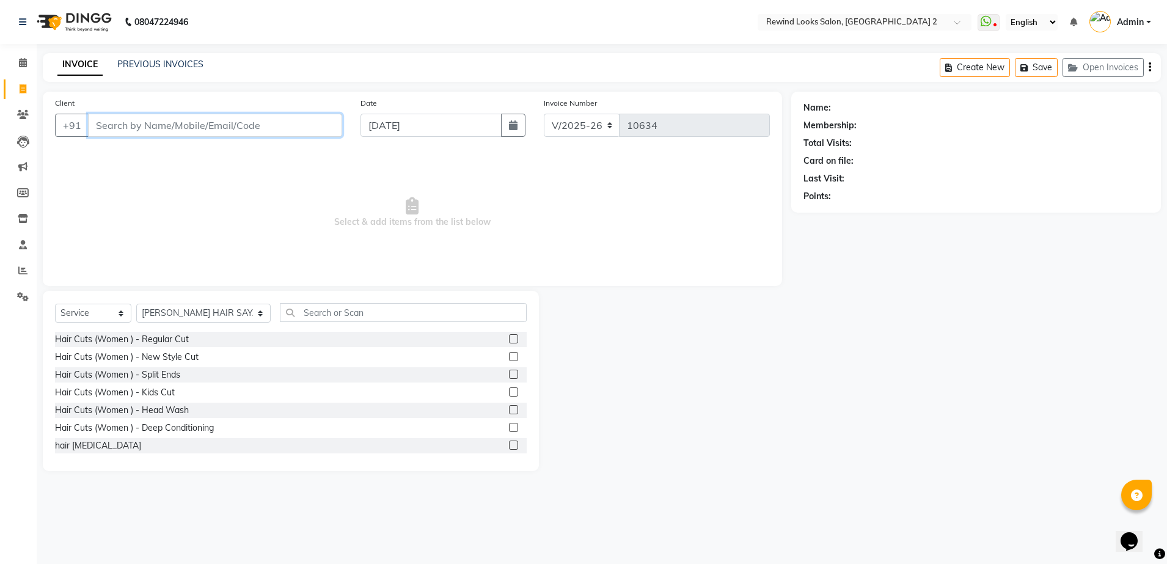
click at [138, 128] on input "Client" at bounding box center [215, 125] width 254 height 23
click at [139, 125] on input "Client" at bounding box center [215, 125] width 254 height 23
type input "8285811203"
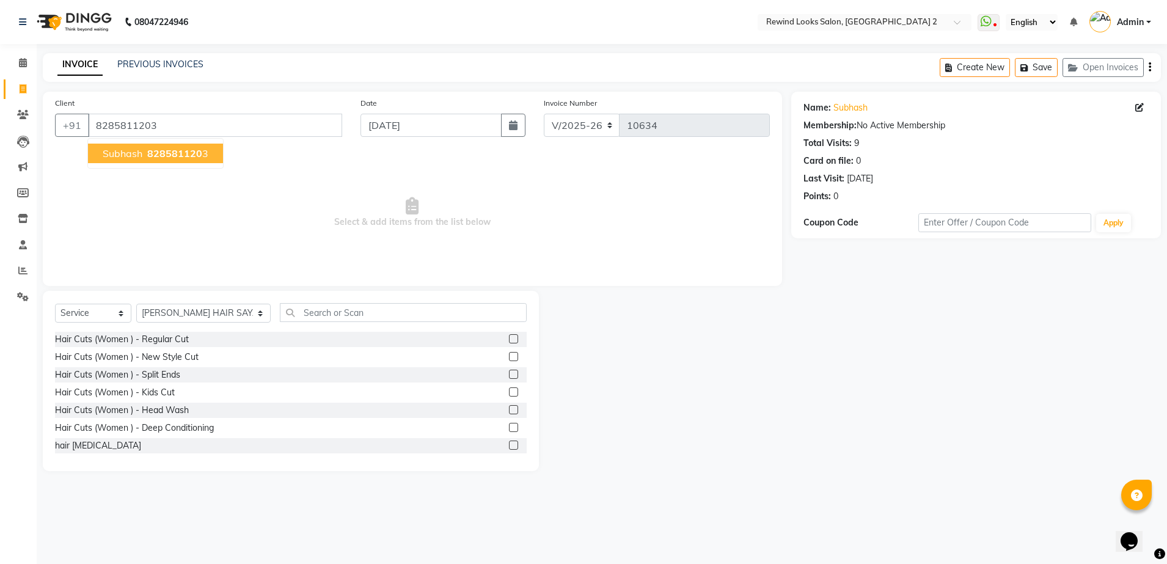
click at [173, 151] on span "828581120" at bounding box center [174, 153] width 55 height 12
click at [190, 310] on select "Select Stylist [PERSON_NAME] aayat ADMIN Alfad hair Casa Ali Hair [PERSON_NAME]…" at bounding box center [203, 313] width 134 height 19
select select "47089"
click at [136, 304] on select "Select Stylist [PERSON_NAME] aayat ADMIN Alfad hair Casa Ali Hair [PERSON_NAME]…" at bounding box center [203, 313] width 134 height 19
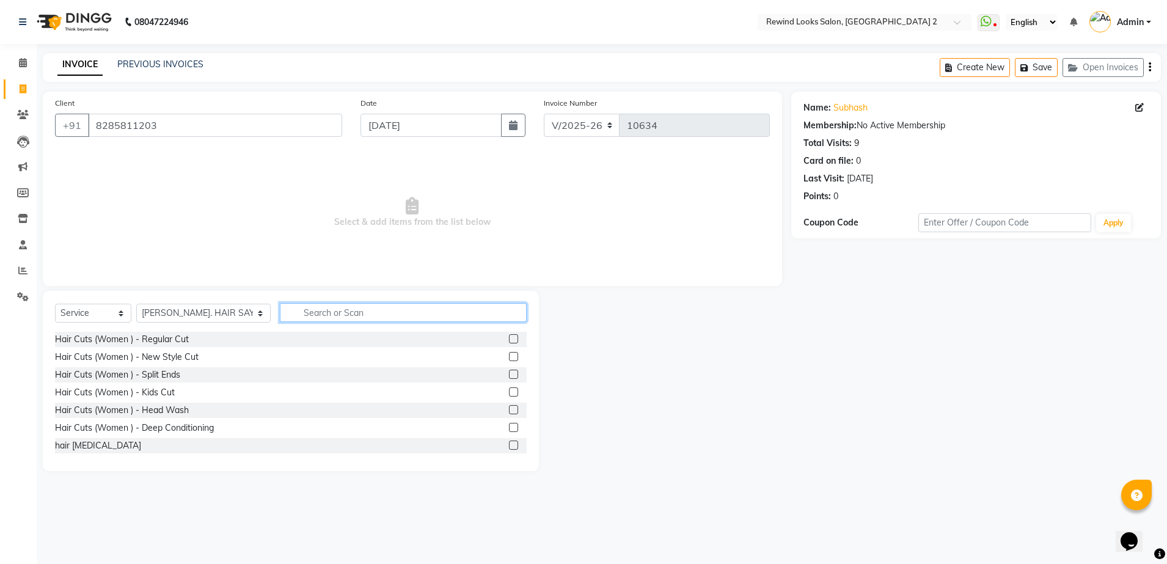
click at [280, 315] on input "text" at bounding box center [403, 312] width 247 height 19
type input "H"
type input "CUT"
click at [509, 445] on label at bounding box center [513, 444] width 9 height 9
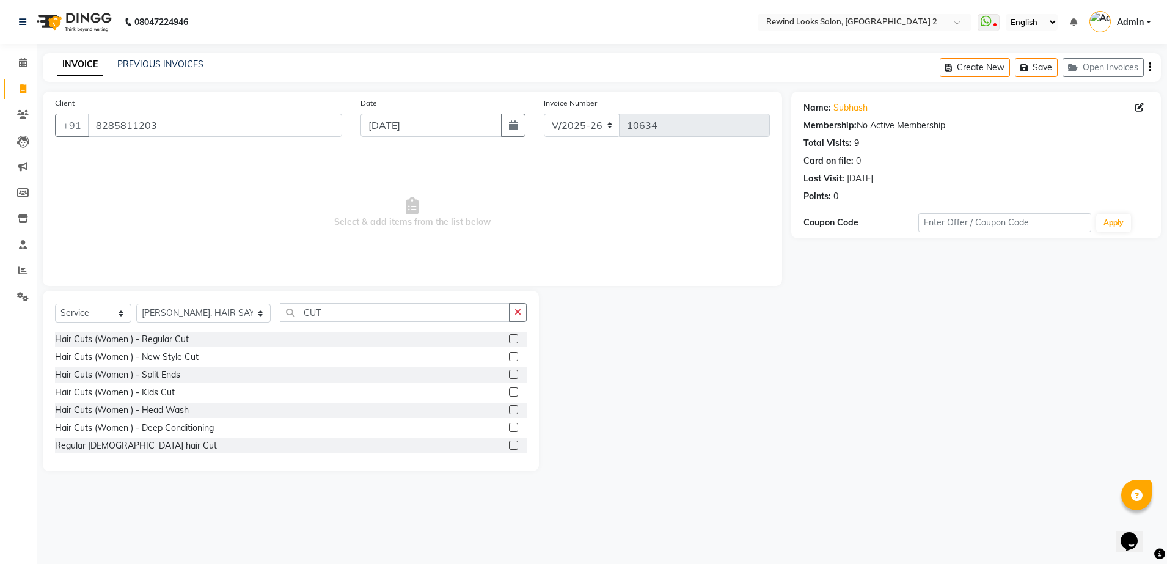
click at [509, 445] on input "checkbox" at bounding box center [513, 446] width 8 height 8
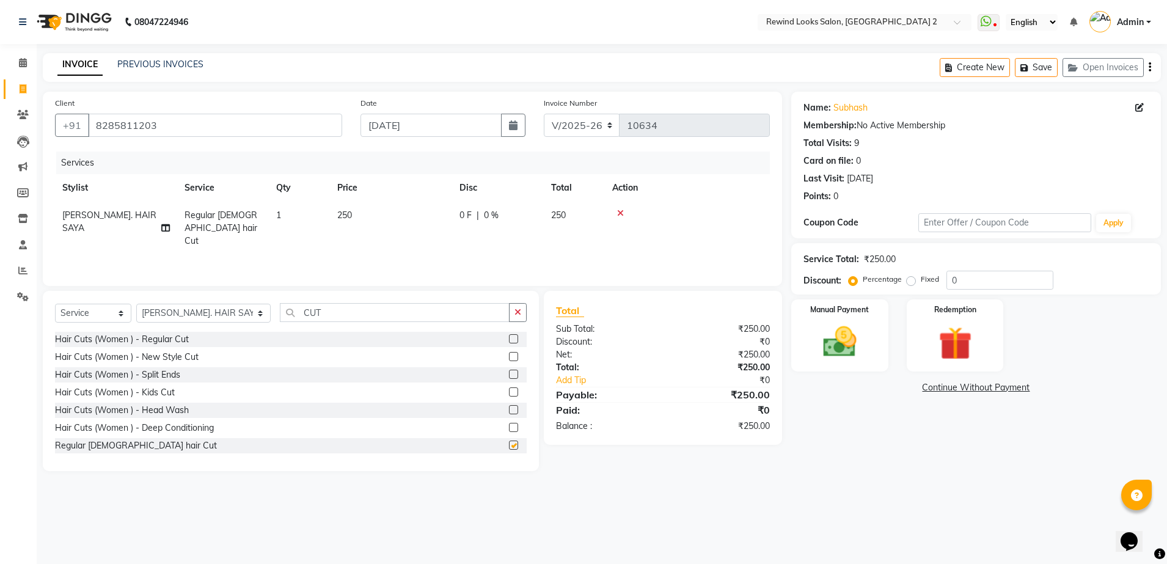
checkbox input "false"
click at [801, 343] on div "Manual Payment" at bounding box center [839, 335] width 101 height 75
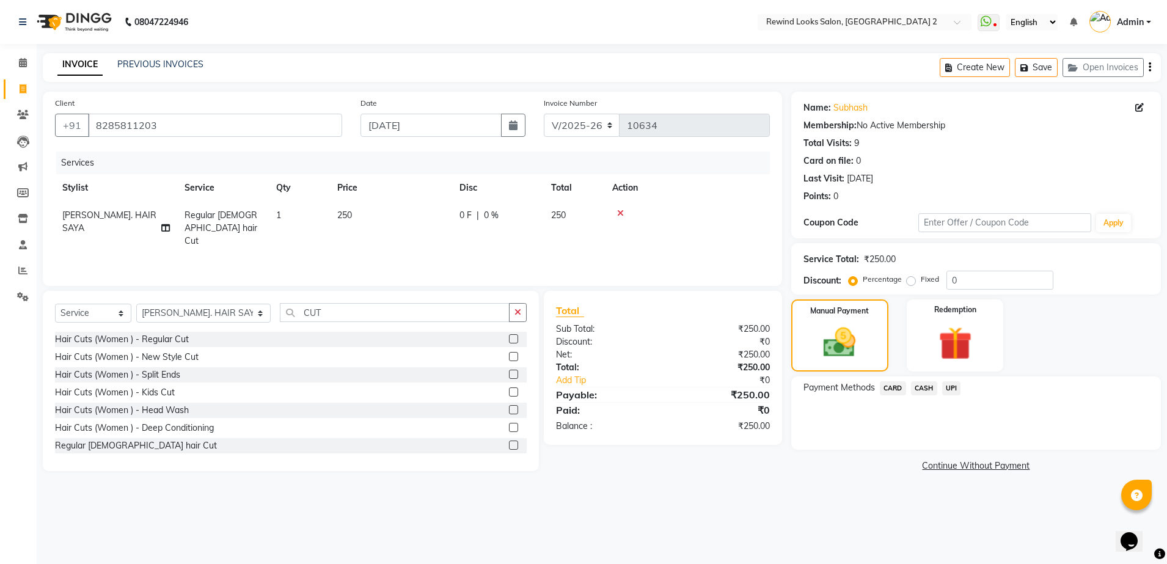
click at [955, 384] on span "UPI" at bounding box center [951, 388] width 19 height 14
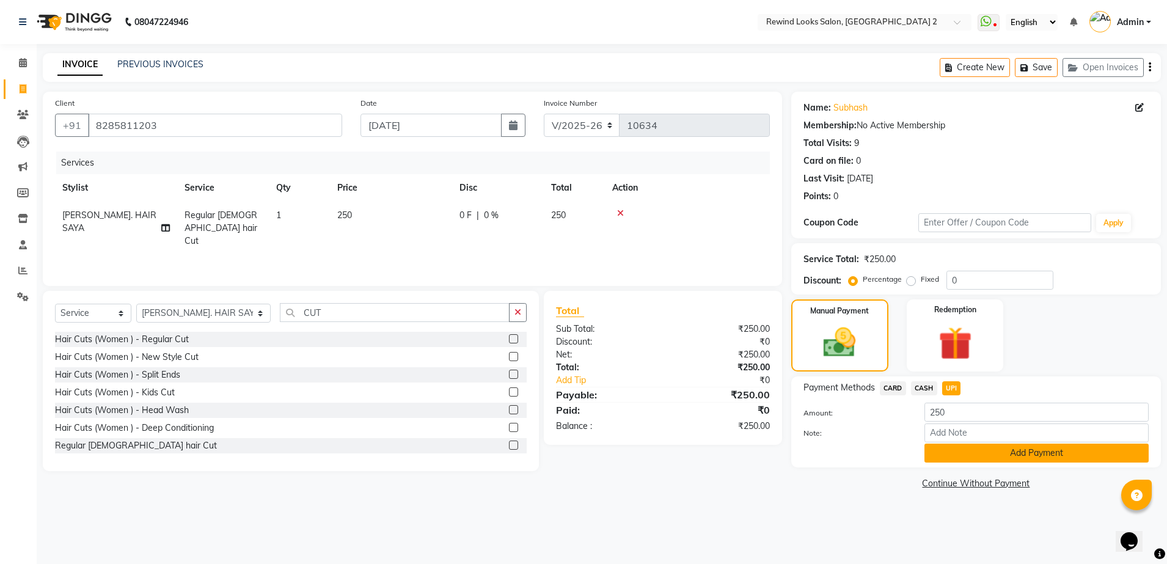
click at [977, 453] on button "Add Payment" at bounding box center [1036, 452] width 224 height 19
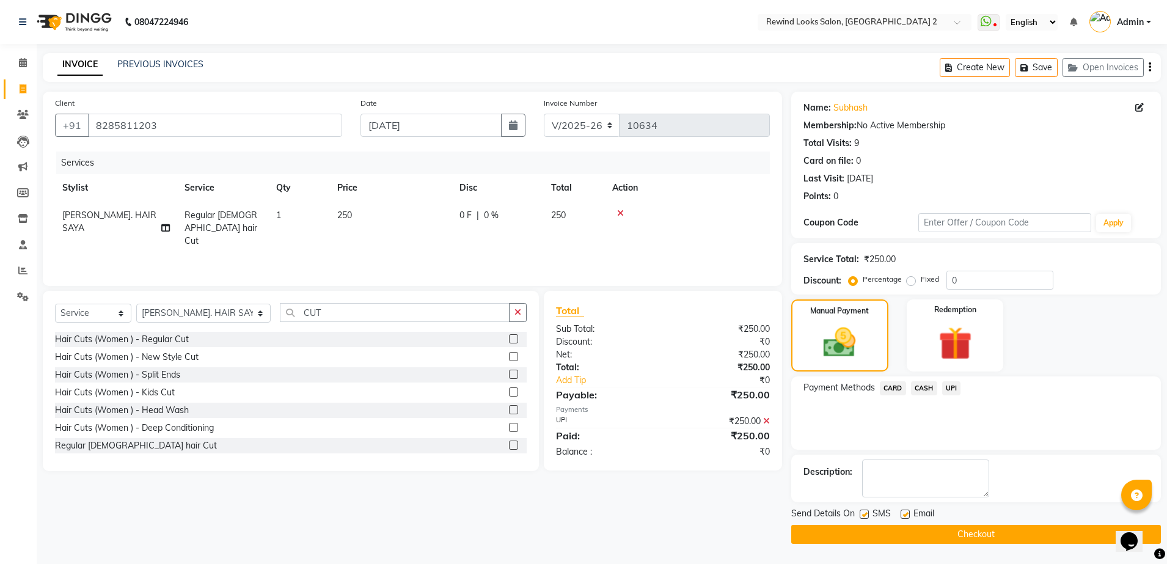
click at [984, 533] on button "Checkout" at bounding box center [976, 534] width 370 height 19
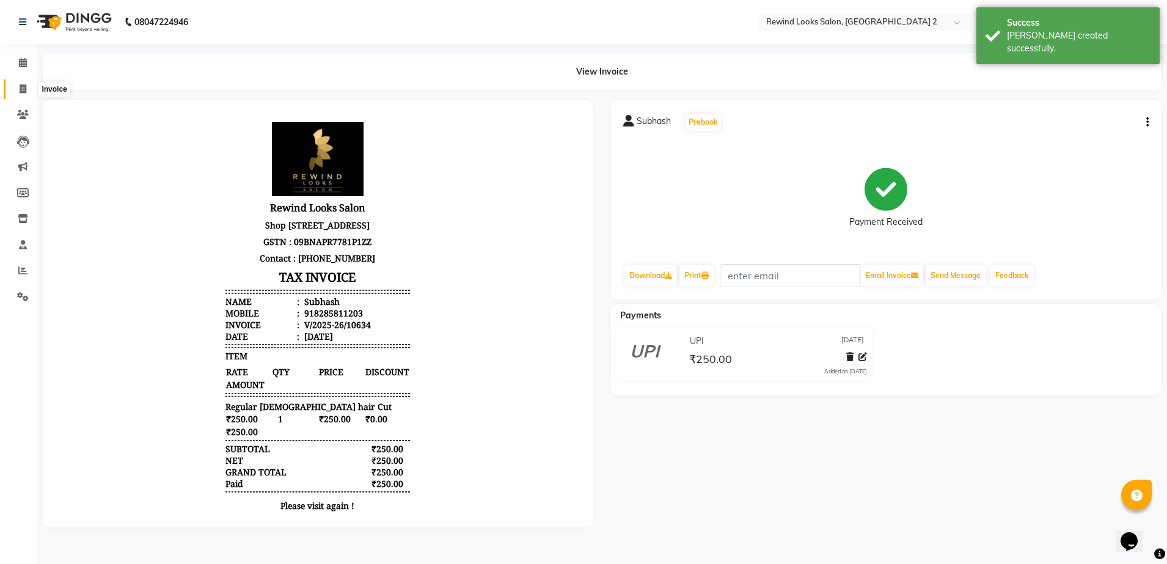
click at [24, 86] on icon at bounding box center [23, 88] width 7 height 9
select select "service"
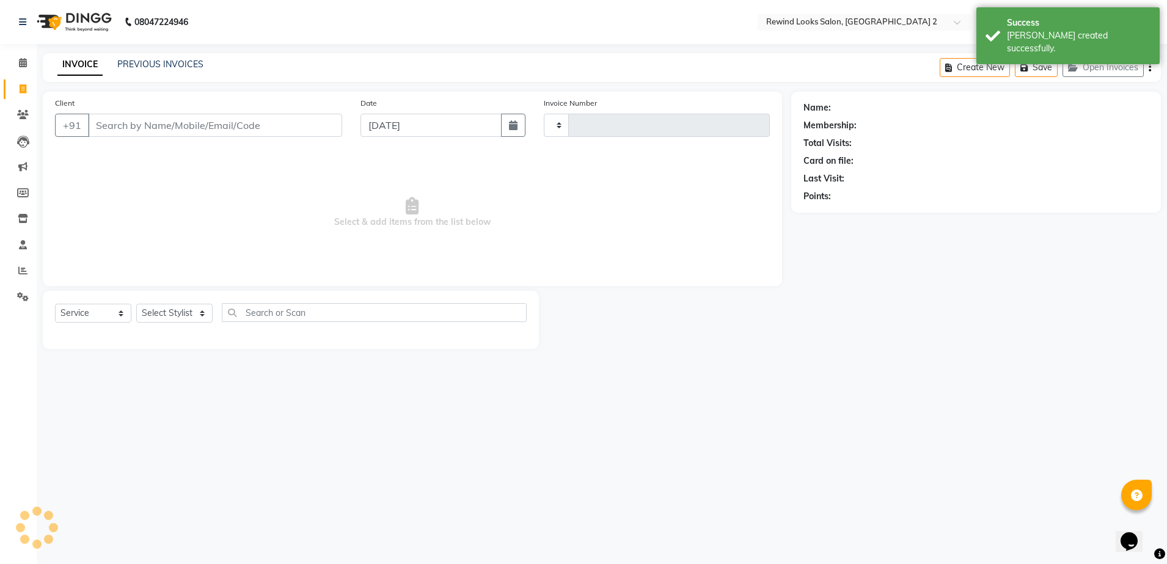
type input "10635"
select select "4640"
click at [112, 128] on input "Client" at bounding box center [215, 125] width 254 height 23
type input "H"
select select "27076"
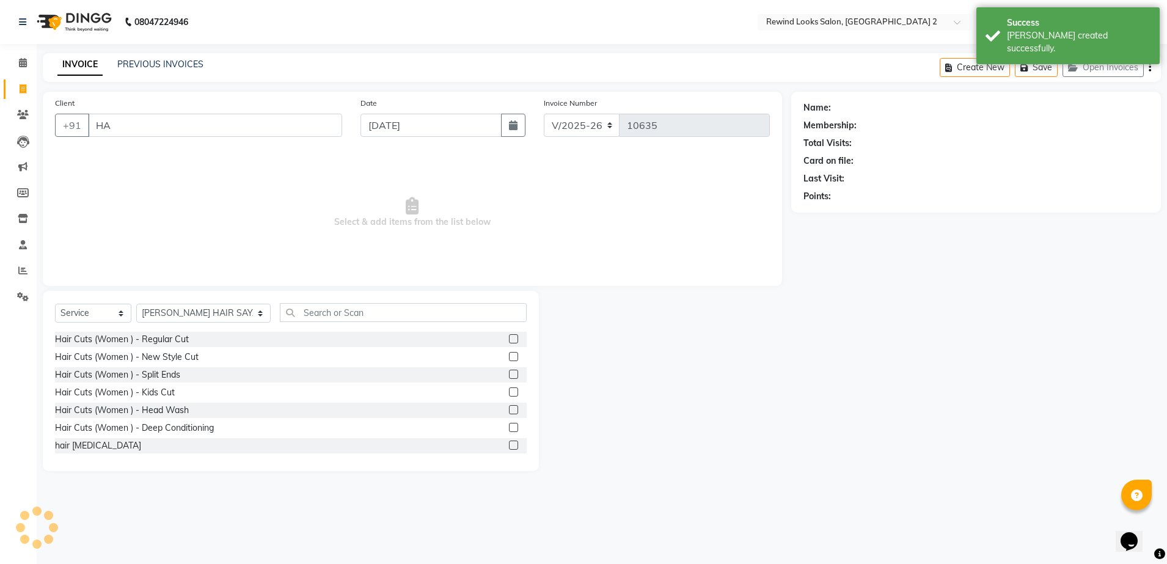
type input "H"
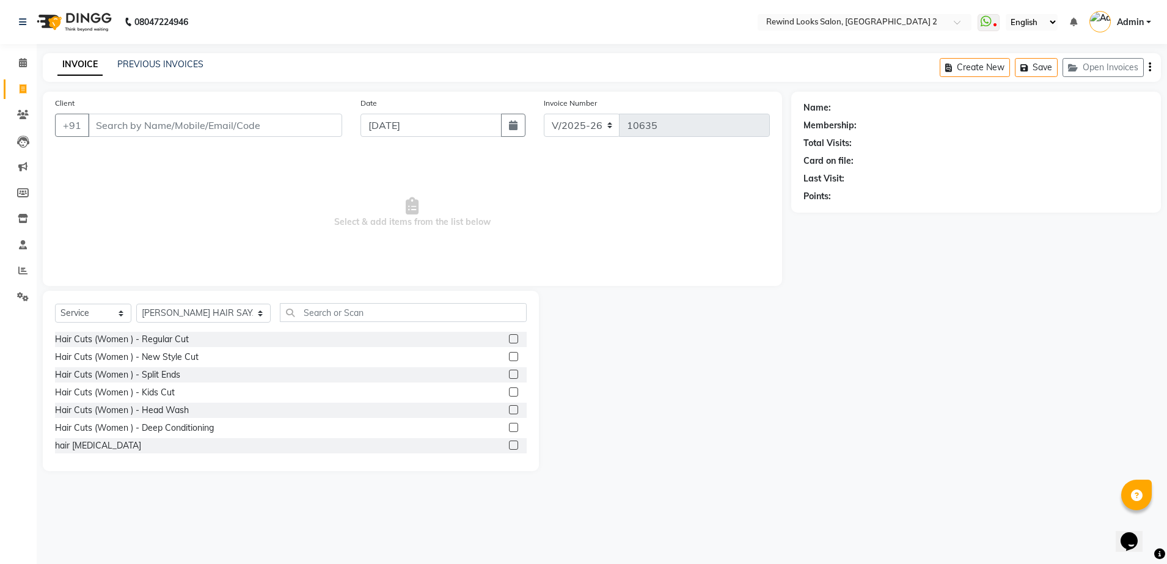
click at [120, 127] on input "Client" at bounding box center [215, 125] width 254 height 23
type input "8447397845"
click at [324, 123] on span "Add Client" at bounding box center [310, 125] width 48 height 12
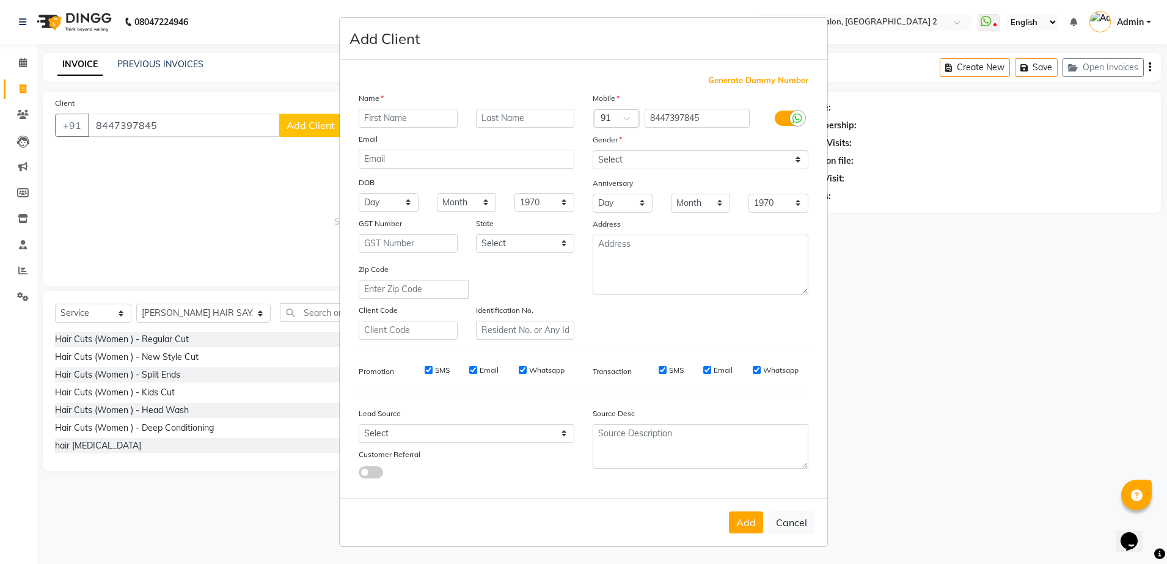
click at [401, 120] on input "text" at bounding box center [408, 118] width 99 height 19
type input "SIR"
click at [664, 158] on select "Select [DEMOGRAPHIC_DATA] [DEMOGRAPHIC_DATA] Other Prefer Not To Say" at bounding box center [700, 159] width 216 height 19
select select "[DEMOGRAPHIC_DATA]"
click at [592, 150] on select "Select [DEMOGRAPHIC_DATA] [DEMOGRAPHIC_DATA] Other Prefer Not To Say" at bounding box center [700, 159] width 216 height 19
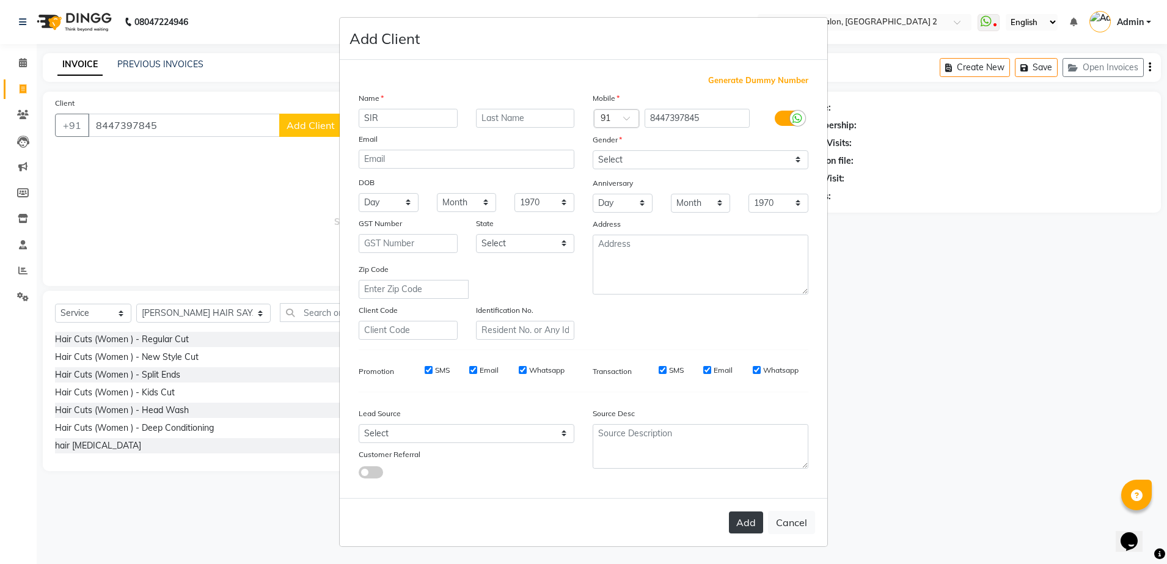
click at [740, 521] on button "Add" at bounding box center [746, 522] width 34 height 22
select select
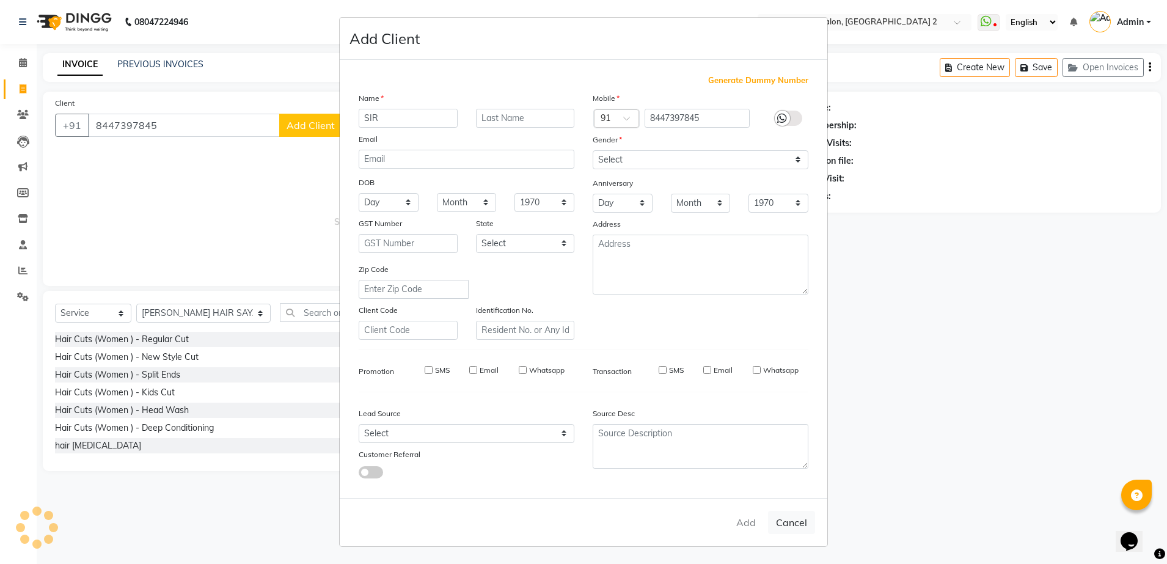
select select
checkbox input "false"
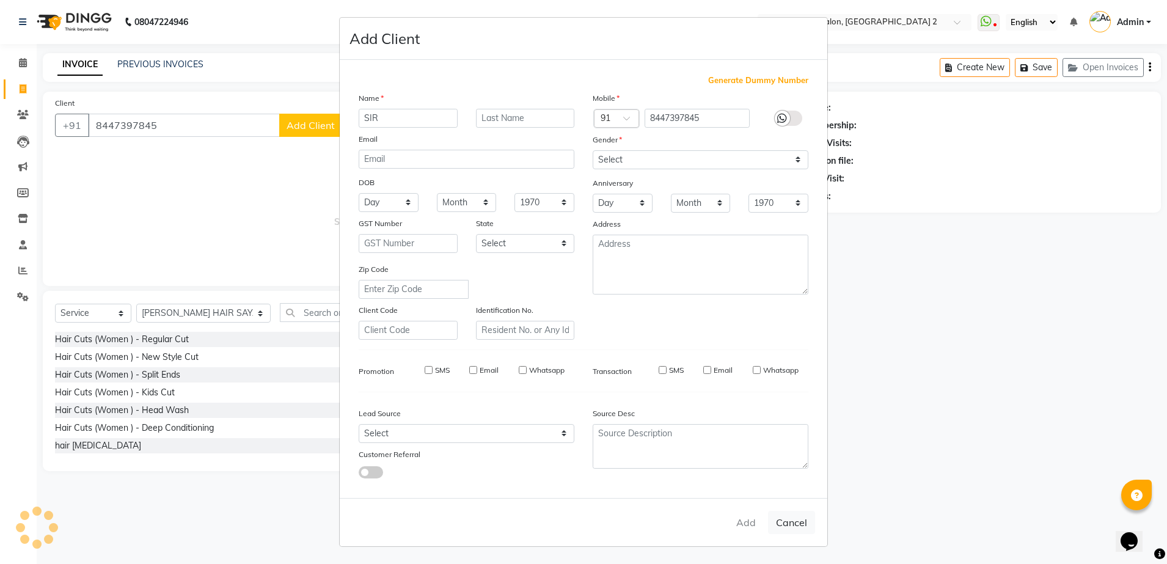
checkbox input "false"
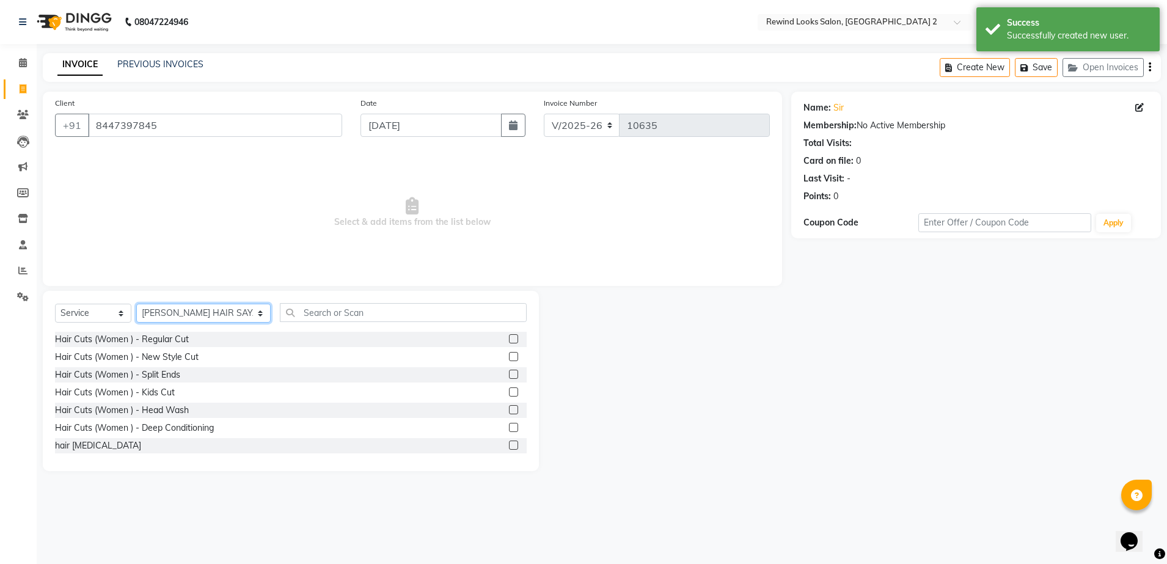
click at [198, 313] on select "Select Stylist [PERSON_NAME] aayat ADMIN Alfad hair Casa Ali Hair [PERSON_NAME]…" at bounding box center [203, 313] width 134 height 19
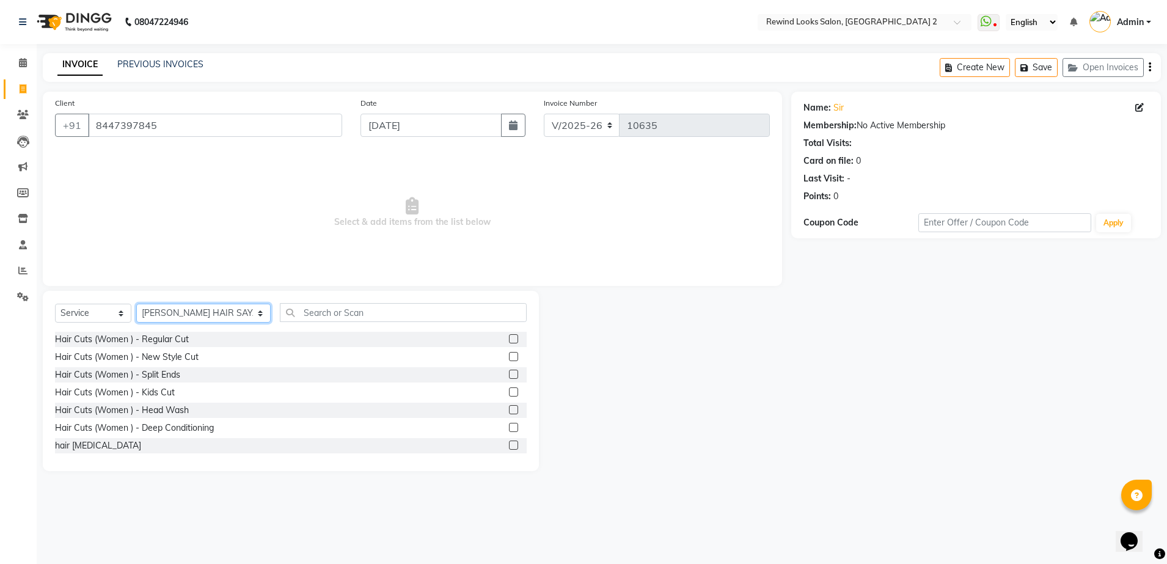
select select "47089"
click at [136, 304] on select "Select Stylist [PERSON_NAME] aayat ADMIN Alfad hair Casa Ali Hair [PERSON_NAME]…" at bounding box center [203, 313] width 134 height 19
click at [280, 316] on input "text" at bounding box center [403, 312] width 247 height 19
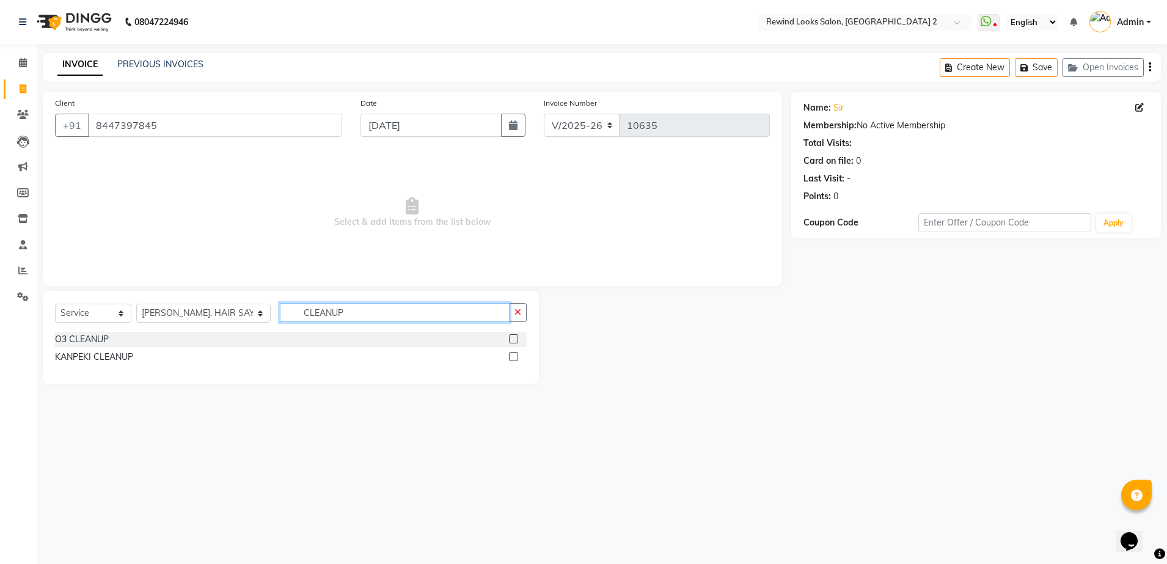
type input "CLEANUP"
click at [512, 356] on label at bounding box center [513, 356] width 9 height 9
click at [512, 356] on input "checkbox" at bounding box center [513, 357] width 8 height 8
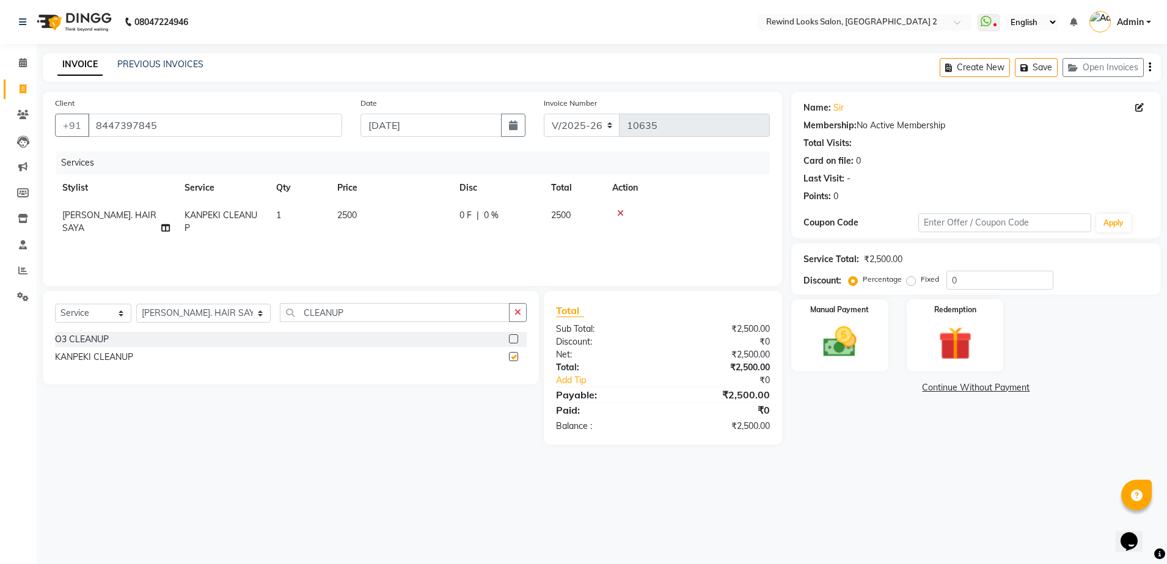
checkbox input "false"
click at [385, 215] on td "2500" at bounding box center [391, 222] width 122 height 40
select select "47089"
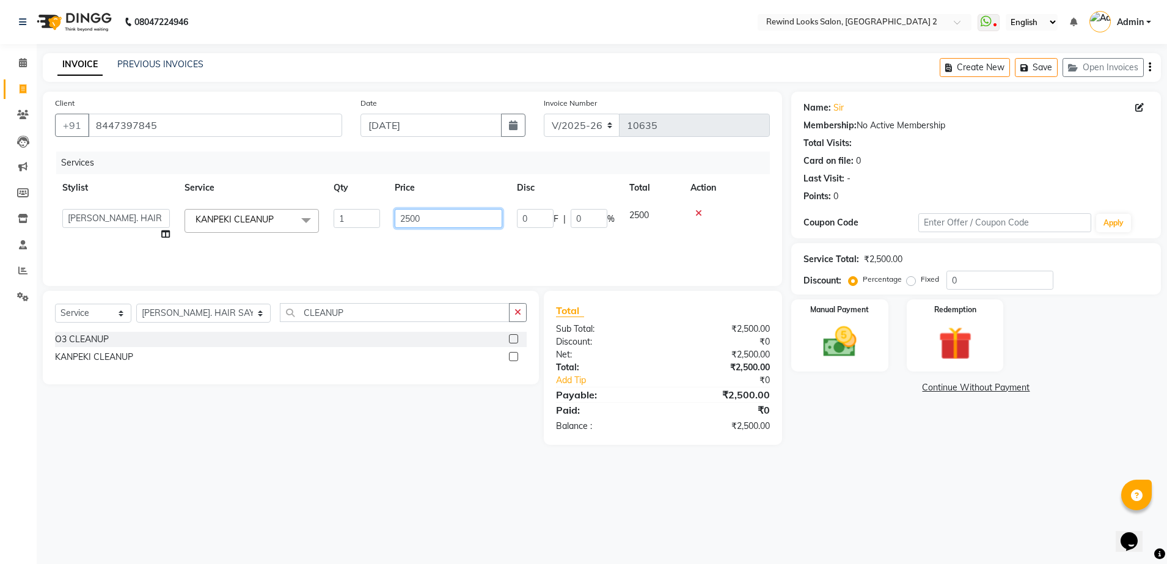
click at [437, 220] on input "2500" at bounding box center [448, 218] width 107 height 19
type input "2"
type input "1500"
click at [832, 341] on img at bounding box center [839, 342] width 57 height 40
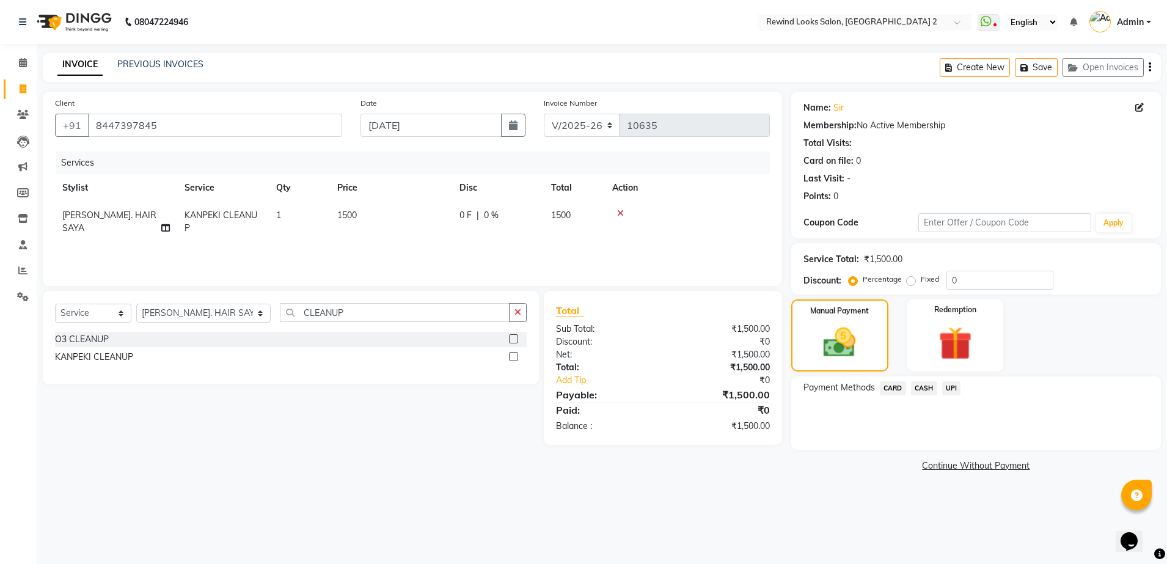
click at [953, 390] on span "UPI" at bounding box center [951, 388] width 19 height 14
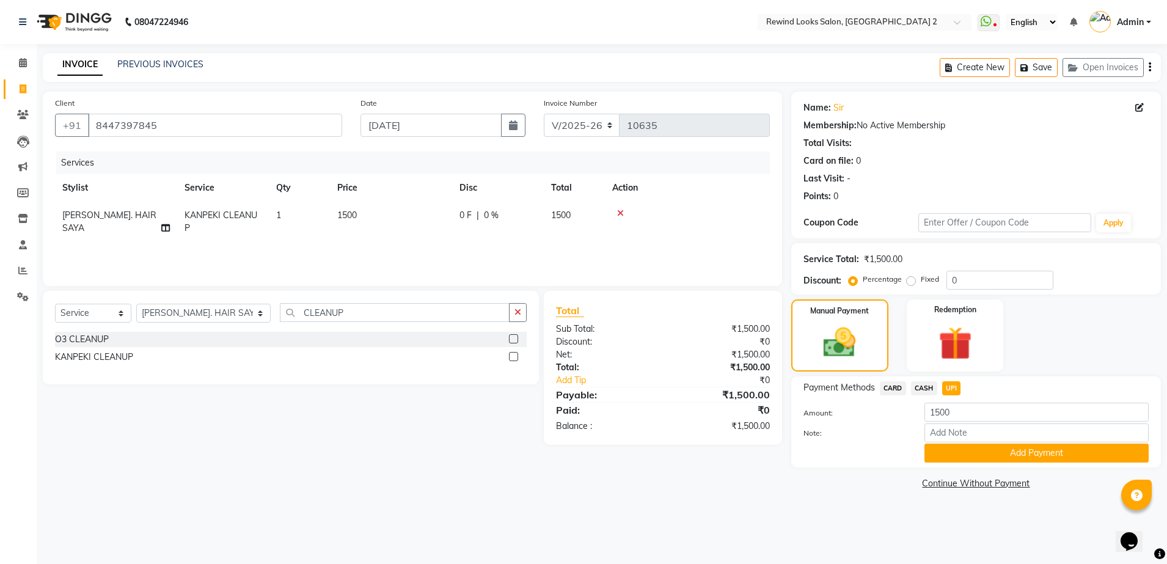
click at [960, 442] on div "Note:" at bounding box center [975, 433] width 363 height 21
click at [960, 449] on button "Add Payment" at bounding box center [1036, 452] width 224 height 19
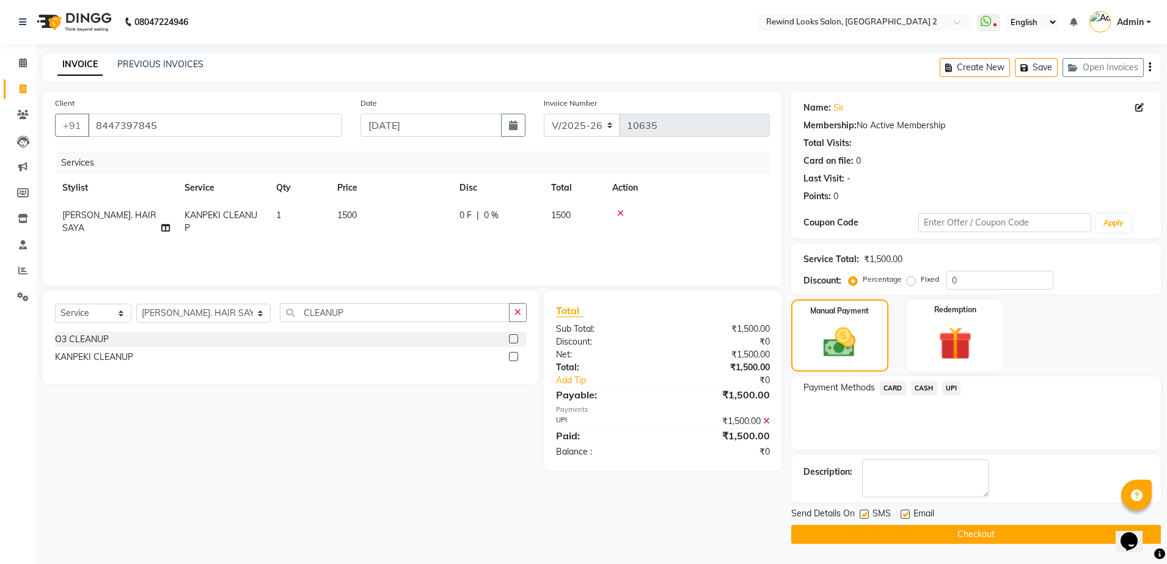
click at [950, 536] on button "Checkout" at bounding box center [976, 534] width 370 height 19
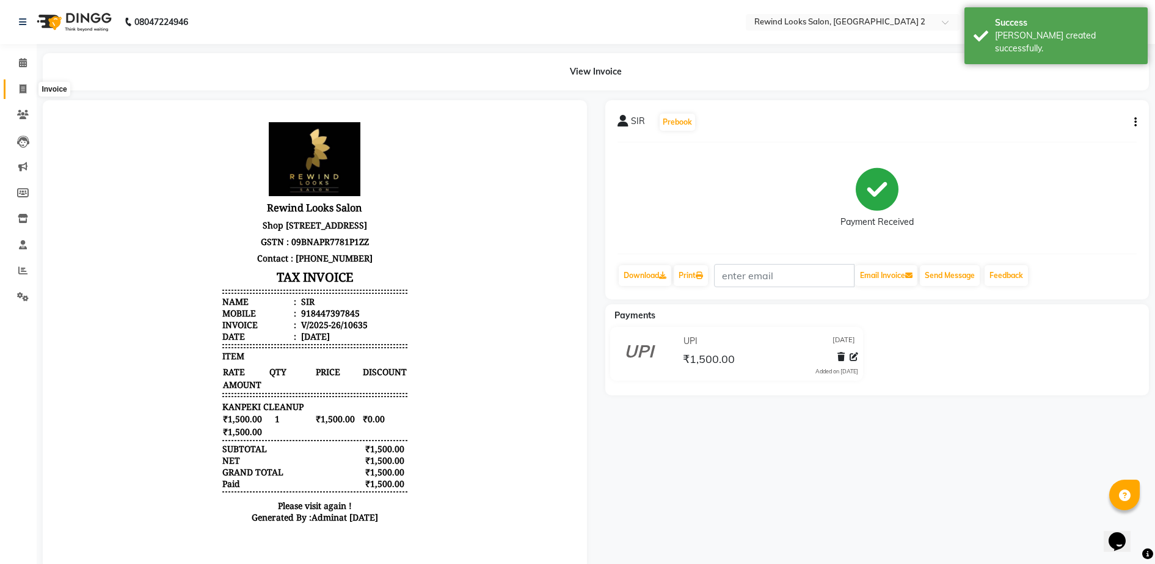
click at [21, 82] on span at bounding box center [22, 89] width 21 height 14
select select "service"
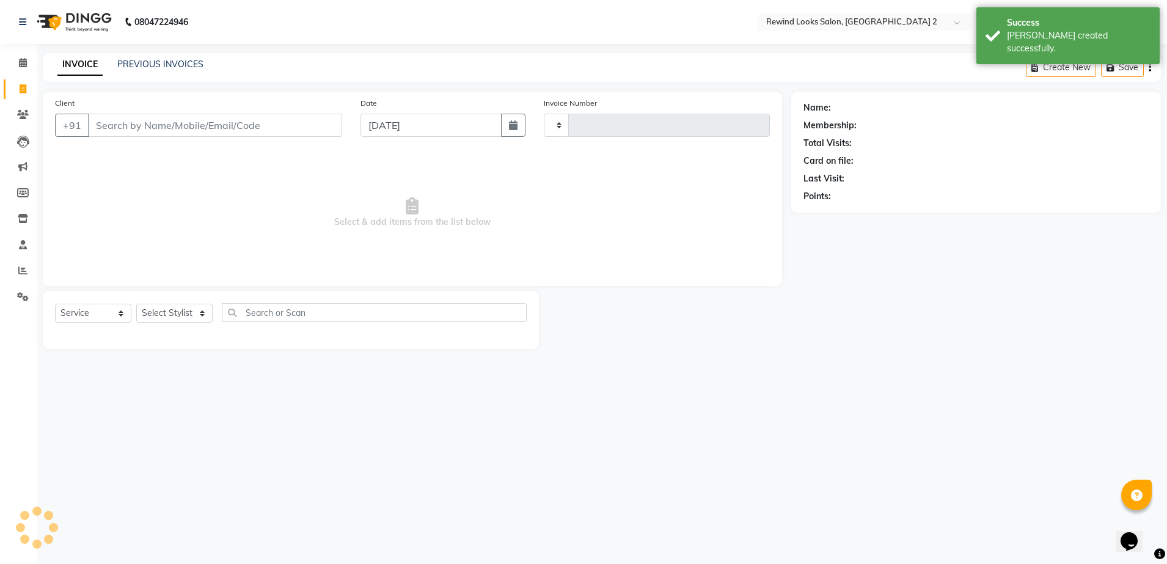
type input "10636"
select select "4640"
select select "27076"
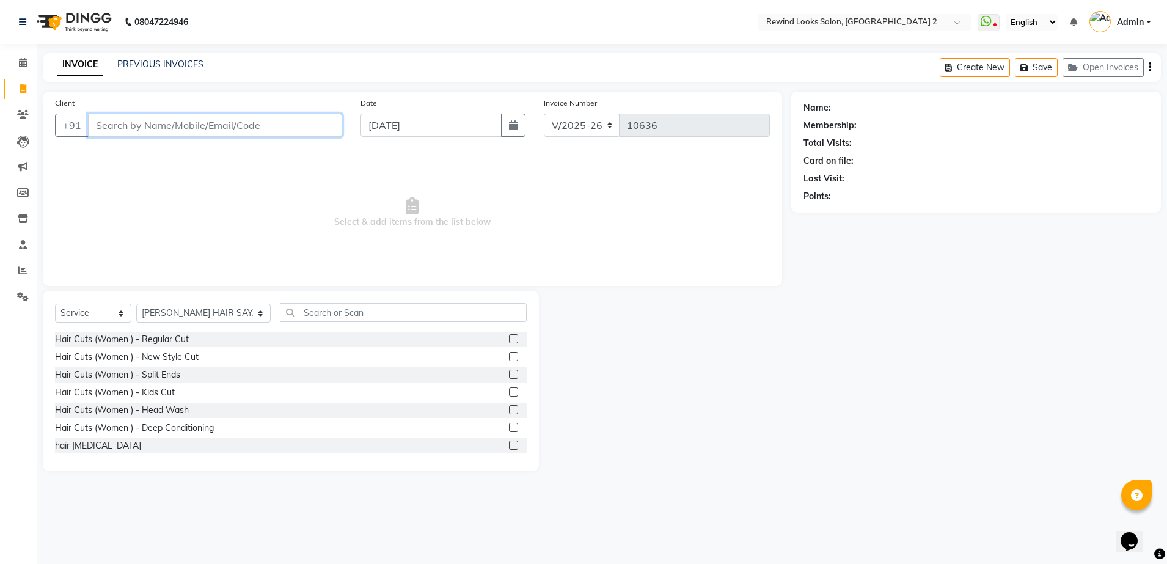
click at [125, 124] on input "Client" at bounding box center [215, 125] width 254 height 23
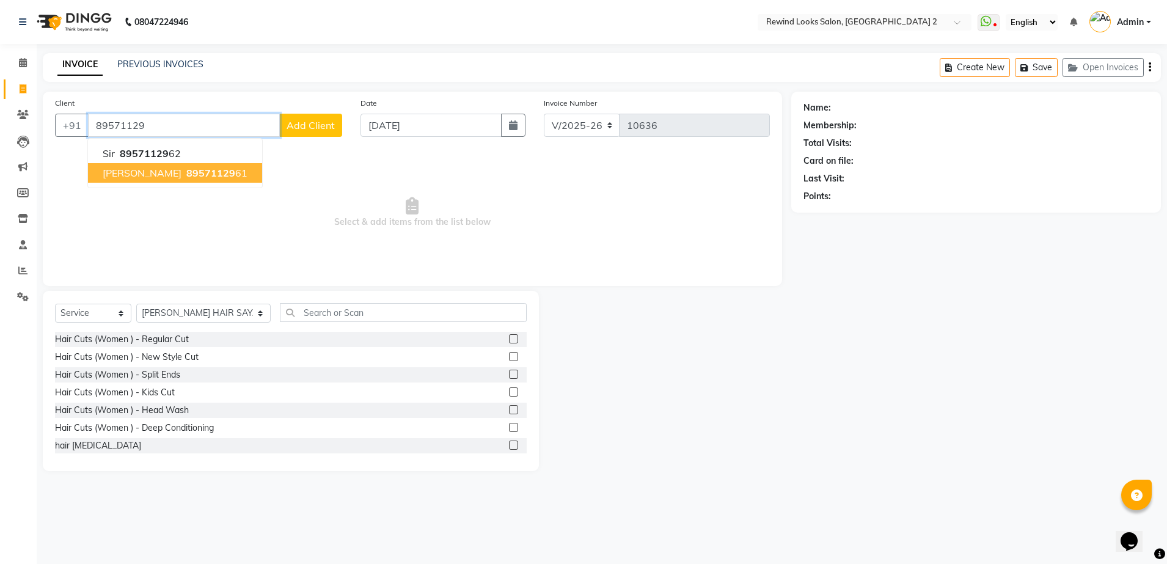
click at [153, 186] on ngb-typeahead-window "sir 89571129 62 [PERSON_NAME] 89571129 61" at bounding box center [174, 163] width 175 height 50
click at [162, 171] on span "[PERSON_NAME]" at bounding box center [142, 173] width 79 height 12
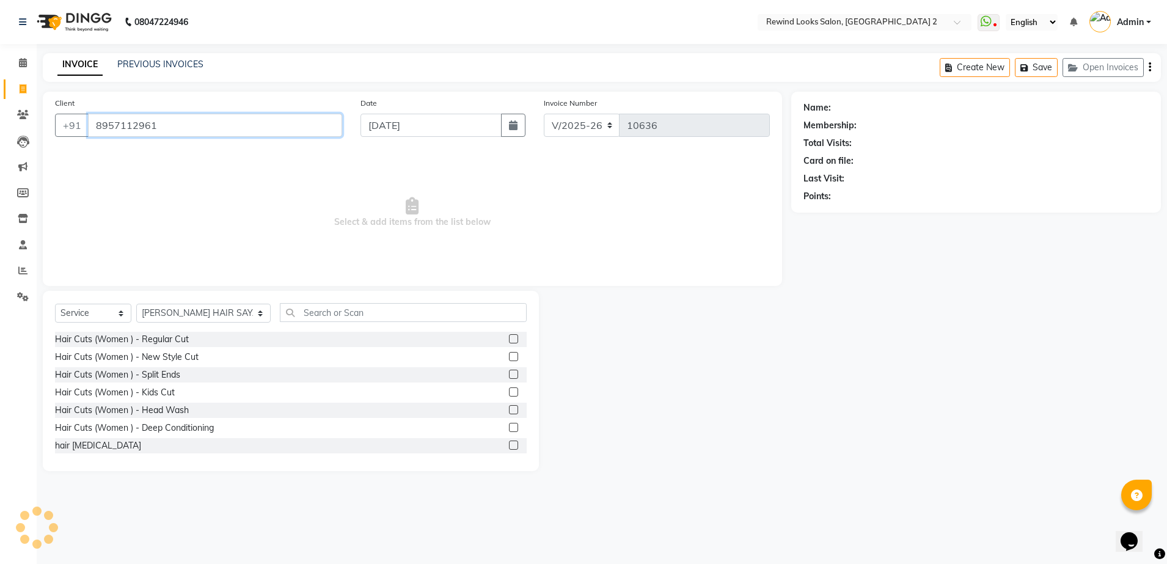
type input "8957112961"
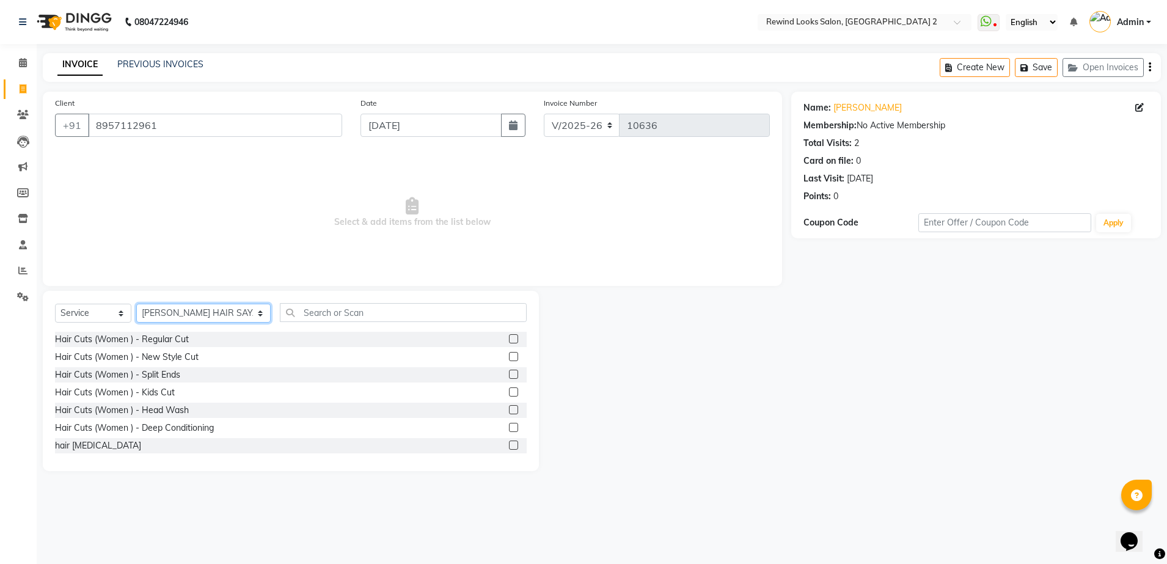
click at [173, 308] on select "Select Stylist [PERSON_NAME] aayat ADMIN Alfad hair Casa Ali Hair [PERSON_NAME]…" at bounding box center [203, 313] width 134 height 19
select select "74475"
click at [136, 304] on select "Select Stylist [PERSON_NAME] aayat ADMIN Alfad hair Casa Ali Hair [PERSON_NAME]…" at bounding box center [203, 313] width 134 height 19
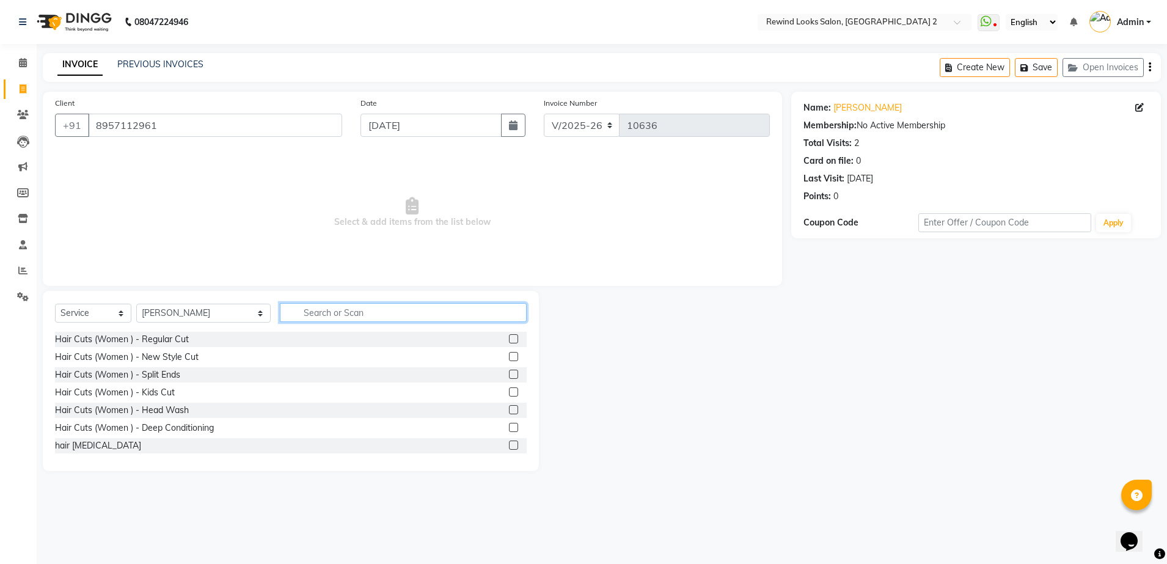
click at [280, 312] on input "text" at bounding box center [403, 312] width 247 height 19
click at [280, 311] on input "text" at bounding box center [403, 312] width 247 height 19
type input "CLEAN"
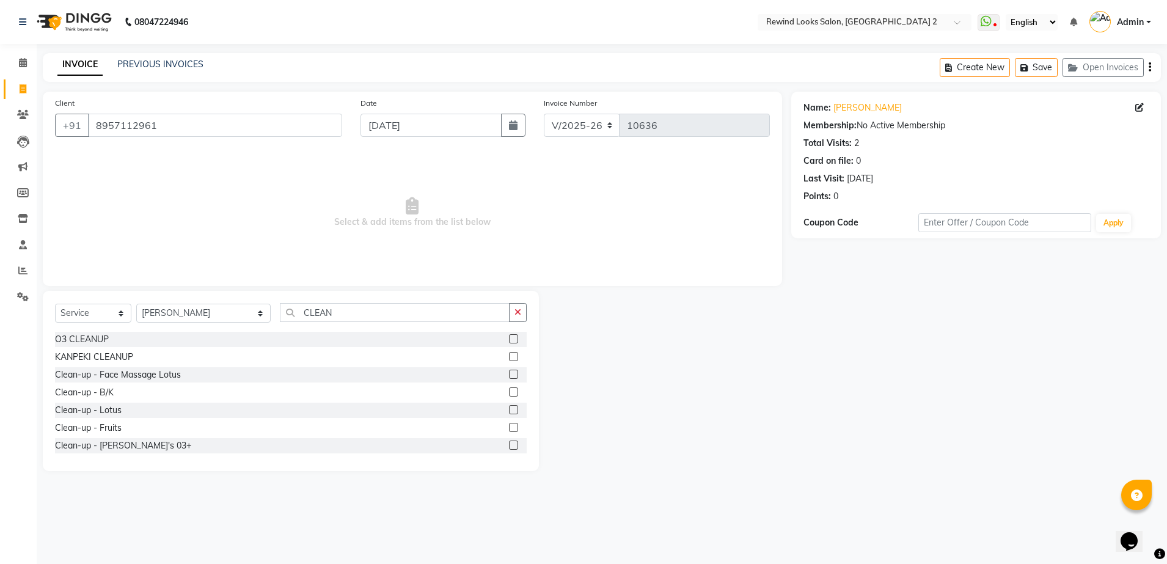
click at [509, 341] on label at bounding box center [513, 338] width 9 height 9
click at [509, 341] on input "checkbox" at bounding box center [513, 339] width 8 height 8
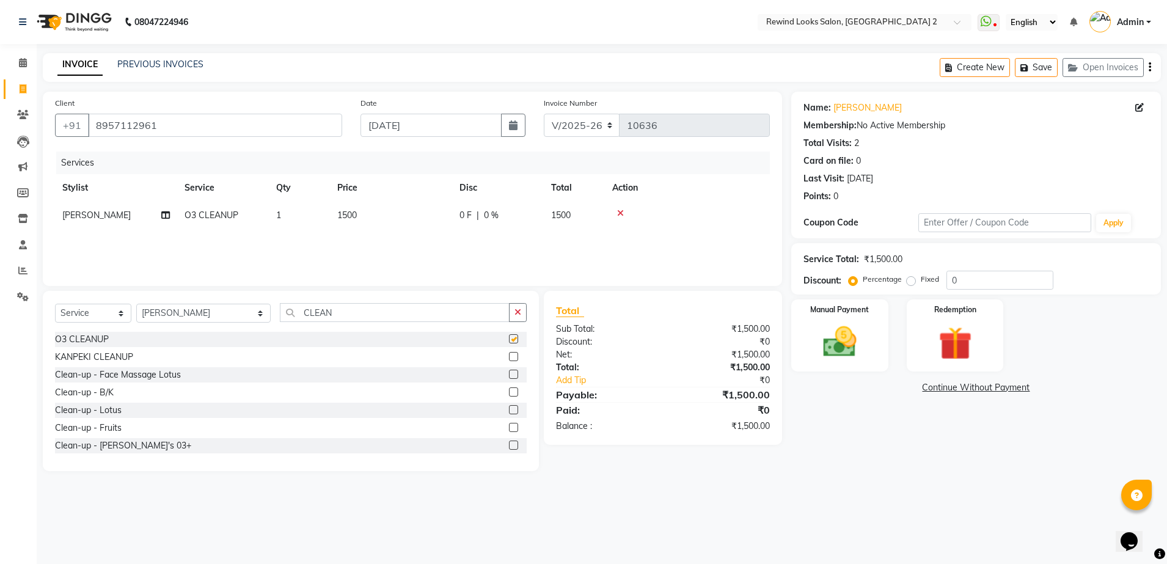
checkbox input "false"
click at [206, 313] on select "Select Stylist [PERSON_NAME] aayat ADMIN Alfad hair Casa Ali Hair [PERSON_NAME]…" at bounding box center [203, 313] width 134 height 19
click at [311, 310] on input "CLEAN" at bounding box center [395, 312] width 230 height 19
type input "C"
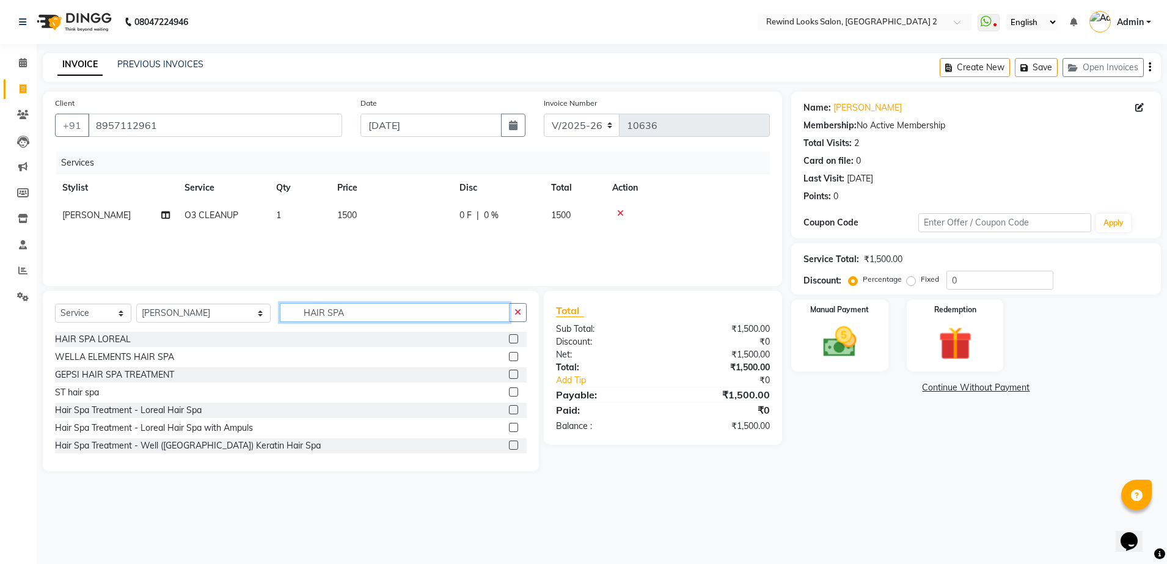
type input "HAIR SPA"
click at [509, 375] on label at bounding box center [513, 374] width 9 height 9
click at [509, 375] on input "checkbox" at bounding box center [513, 375] width 8 height 8
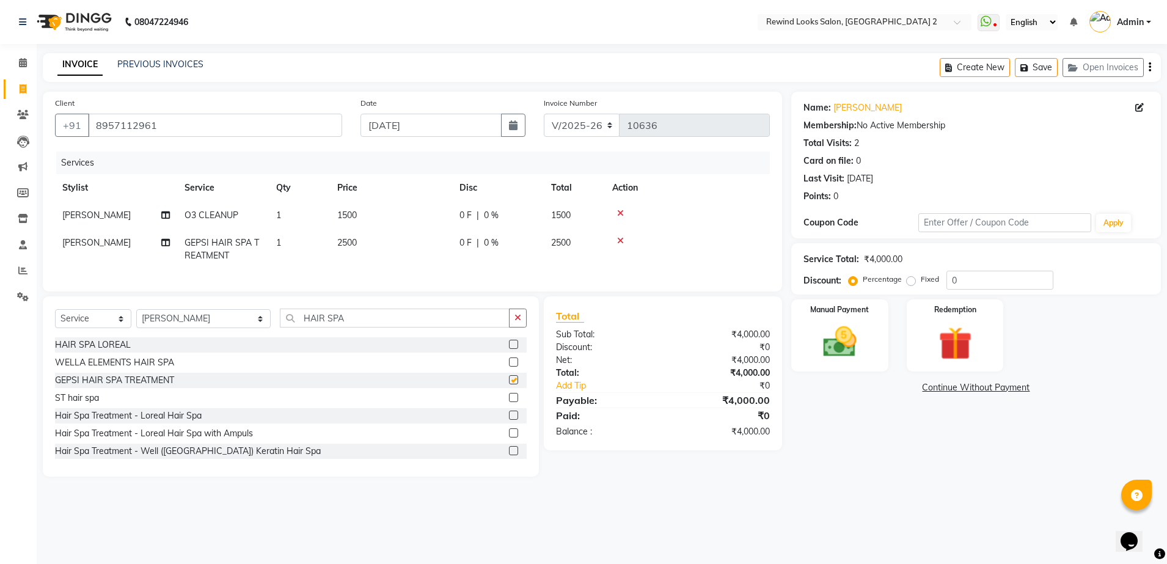
checkbox input "false"
click at [372, 246] on td "2500" at bounding box center [391, 249] width 122 height 40
select select "74475"
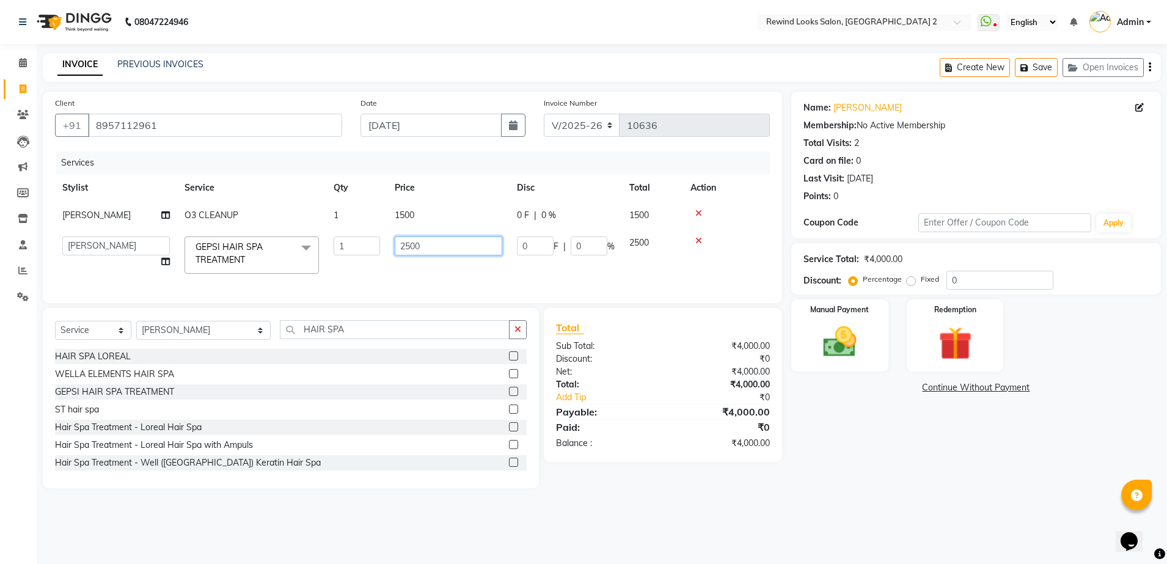
click at [435, 244] on input "2500" at bounding box center [448, 245] width 107 height 19
type input "2"
type input "3300"
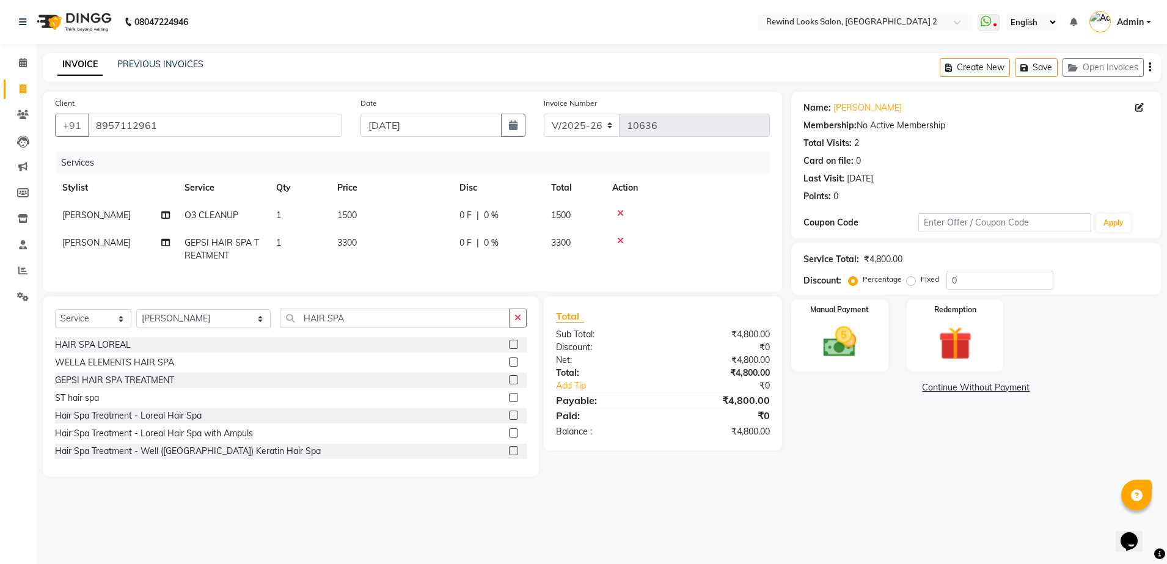
click at [537, 277] on div "Services Stylist Service Qty Price Disc Total Action [PERSON_NAME] O3 CLEANUP 1…" at bounding box center [412, 215] width 715 height 128
click at [369, 241] on td "3300" at bounding box center [391, 249] width 122 height 40
select select "74475"
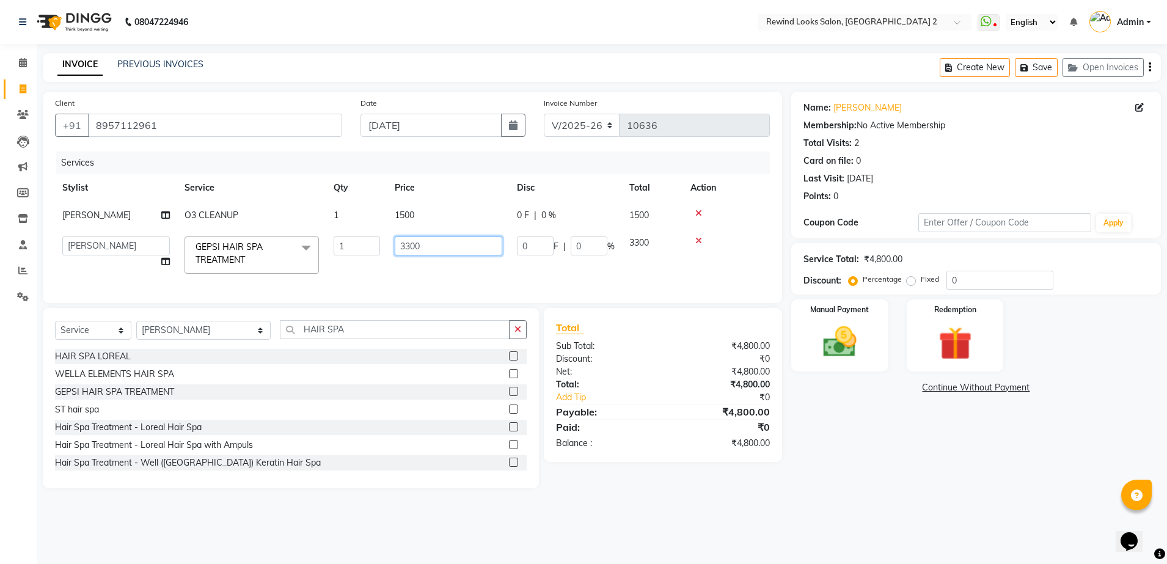
click at [437, 249] on input "3300" at bounding box center [448, 245] width 107 height 19
type input "3500"
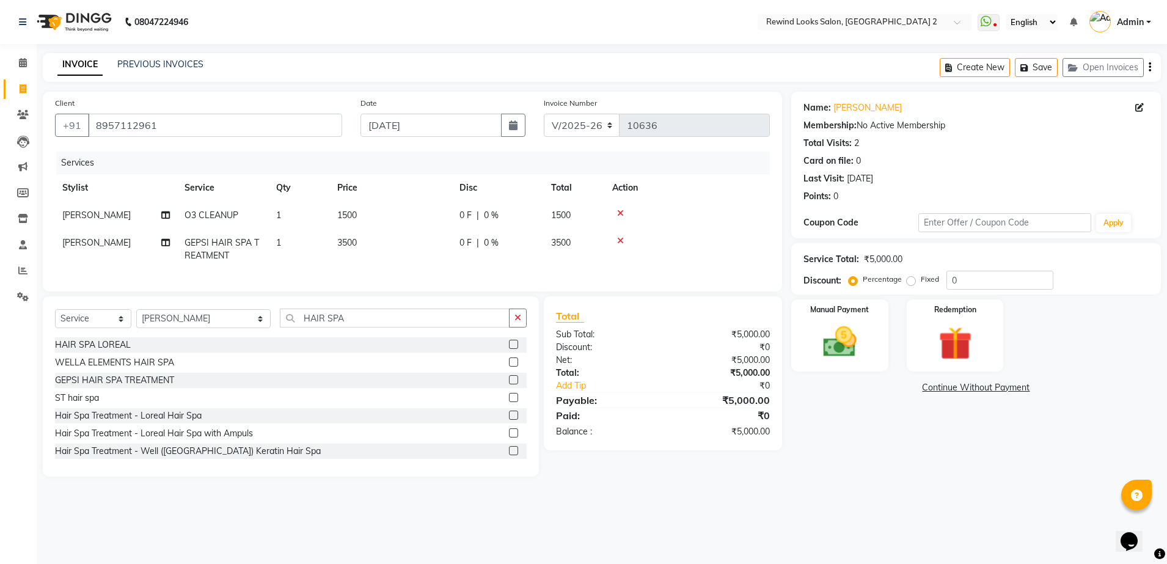
click at [481, 269] on tr "[PERSON_NAME] GEPSI HAIR SPA TREATMENT 1 3500 0 F | 0 % 3500" at bounding box center [412, 249] width 715 height 40
click at [371, 214] on td "1500" at bounding box center [391, 215] width 122 height 27
select select "74475"
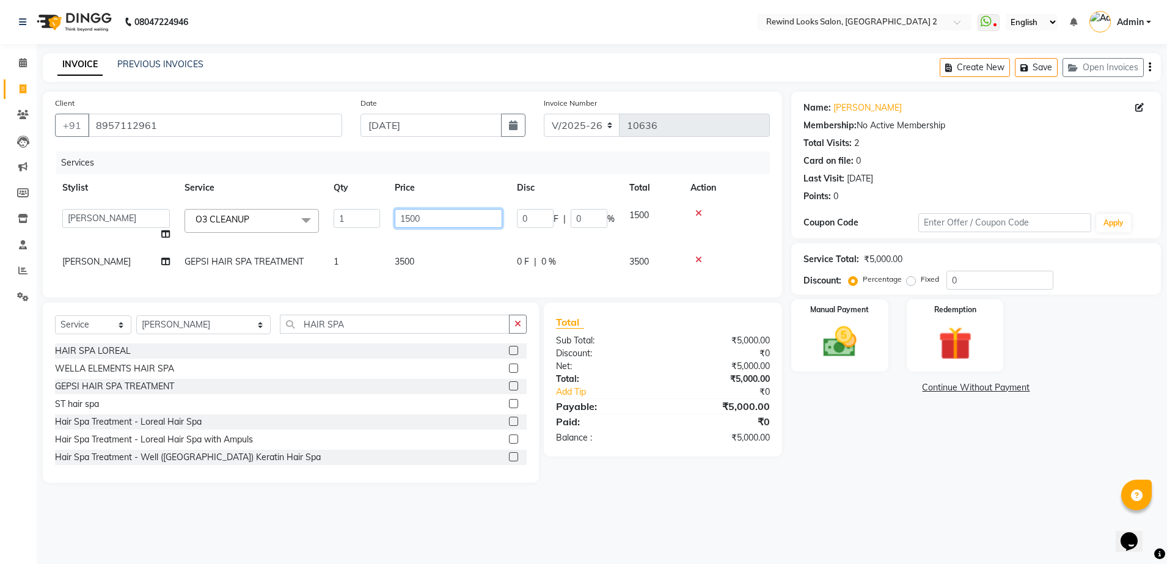
click at [442, 214] on input "1500" at bounding box center [448, 218] width 107 height 19
type input "1"
type input "2300"
click at [752, 261] on td at bounding box center [726, 261] width 87 height 27
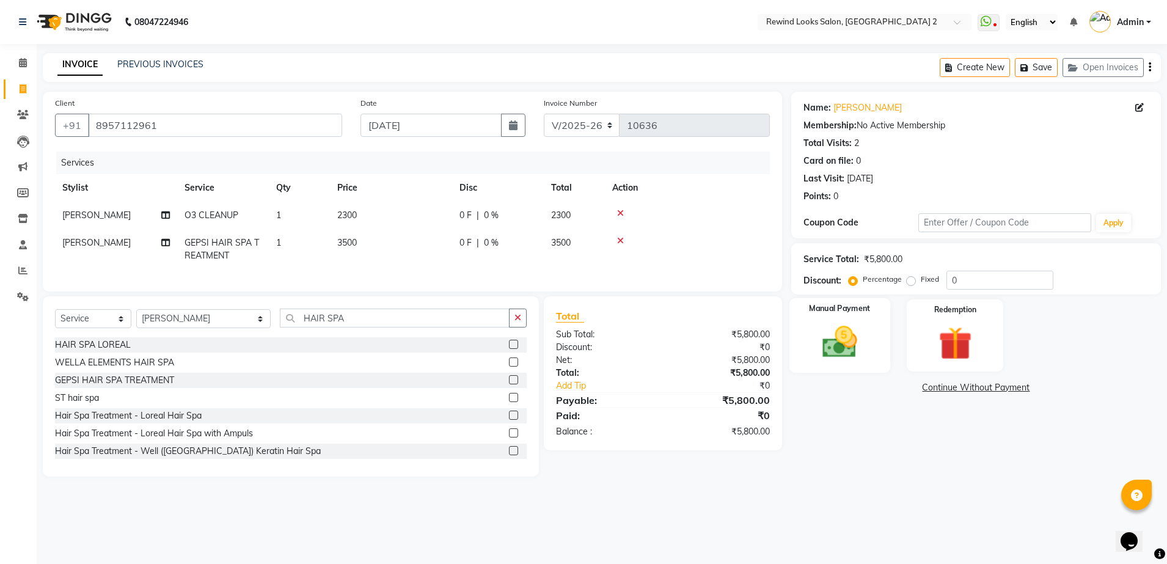
click at [856, 357] on img at bounding box center [839, 342] width 57 height 40
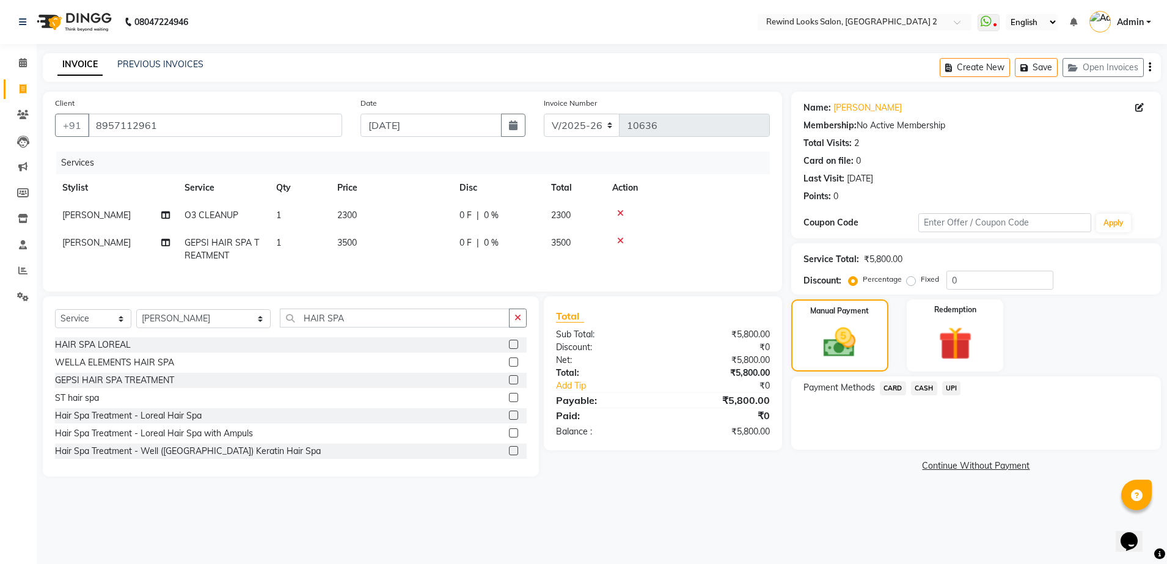
click at [947, 387] on span "UPI" at bounding box center [951, 388] width 19 height 14
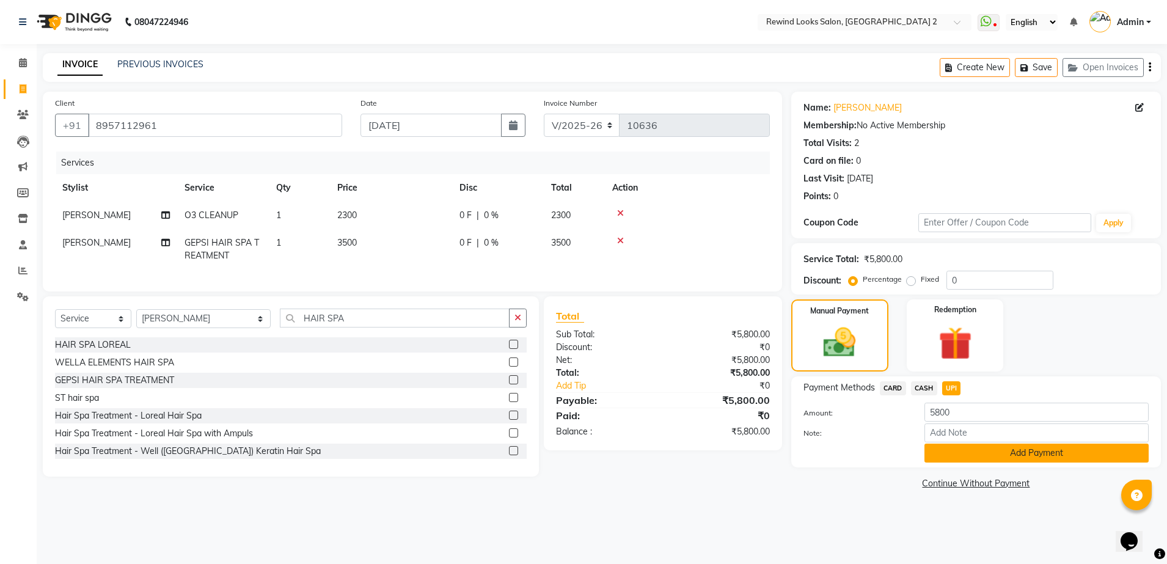
click at [966, 454] on button "Add Payment" at bounding box center [1036, 452] width 224 height 19
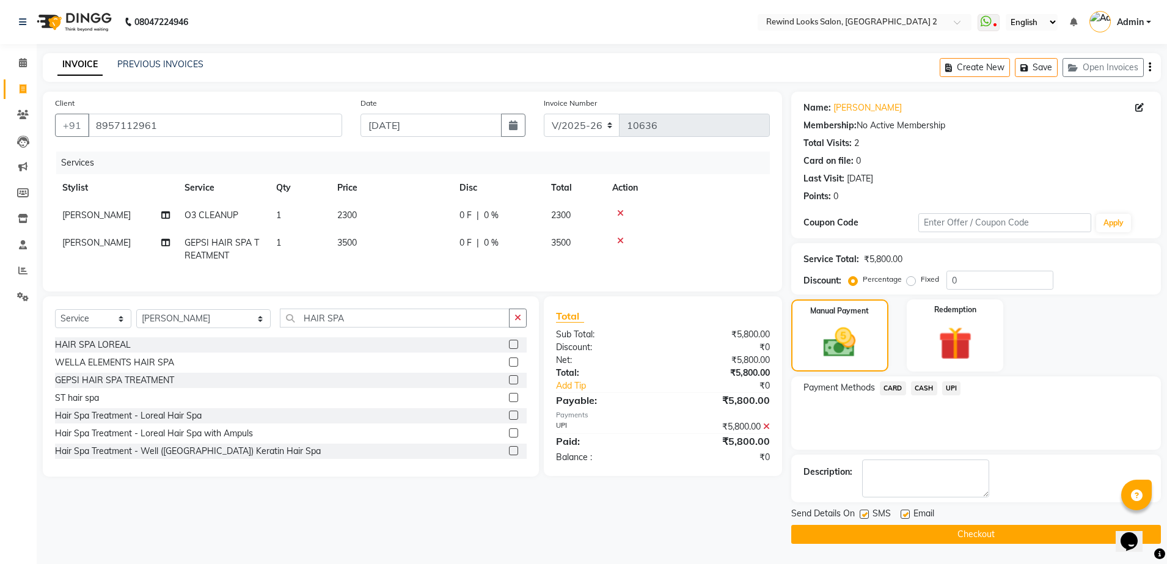
click at [906, 534] on button "Checkout" at bounding box center [976, 534] width 370 height 19
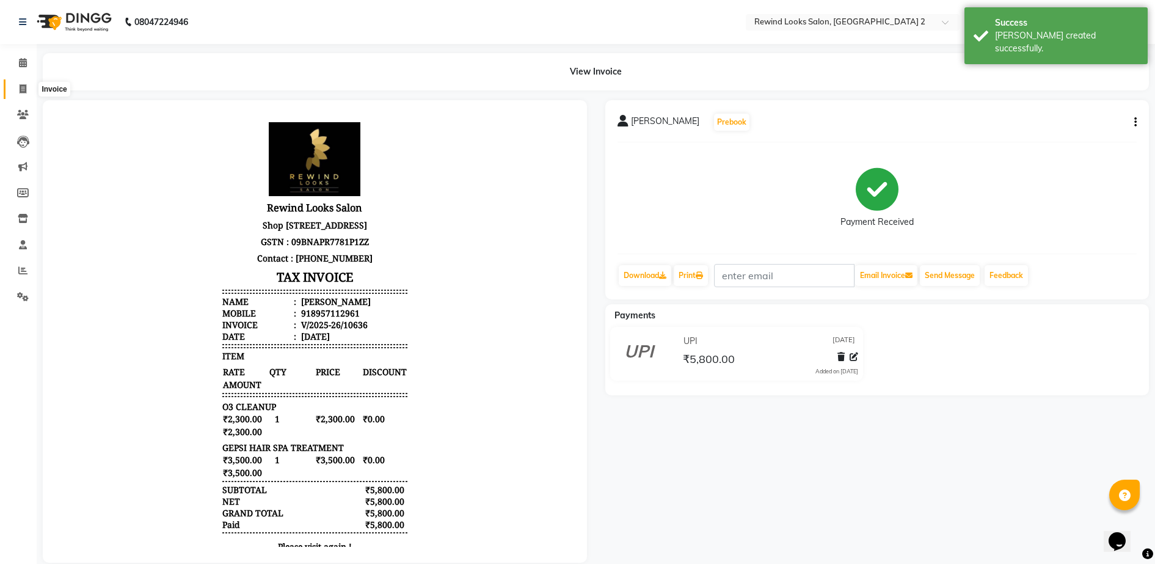
click at [23, 83] on span at bounding box center [22, 89] width 21 height 14
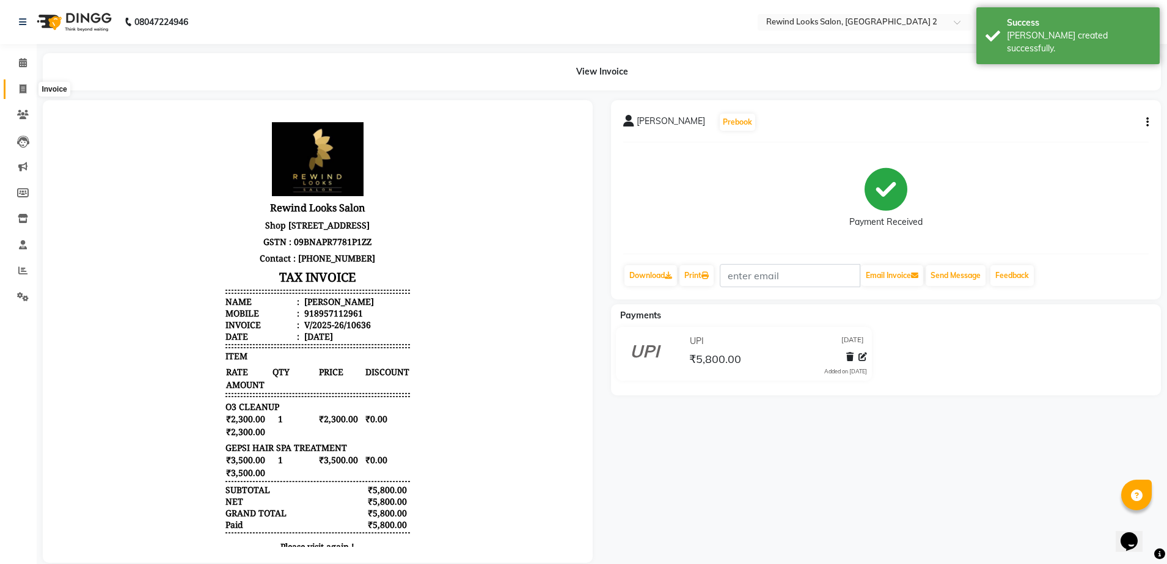
select select "service"
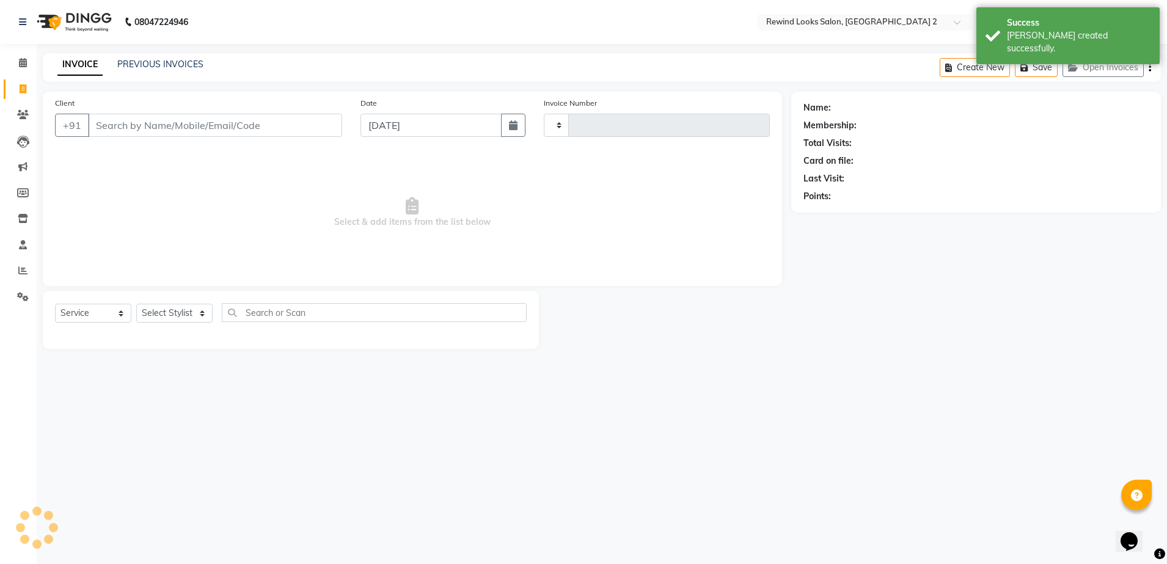
type input "10637"
select select "4640"
select select "27076"
